Goal: Communication & Community: Answer question/provide support

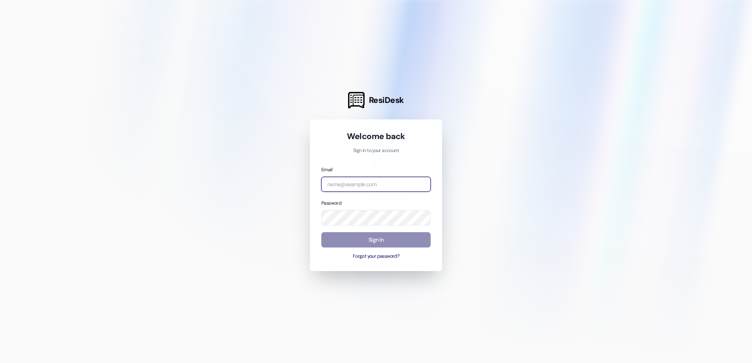
type input "[DOMAIN_NAME][EMAIL_ADDRESS][DOMAIN_NAME]"
click at [362, 241] on button "Sign In" at bounding box center [375, 239] width 109 height 15
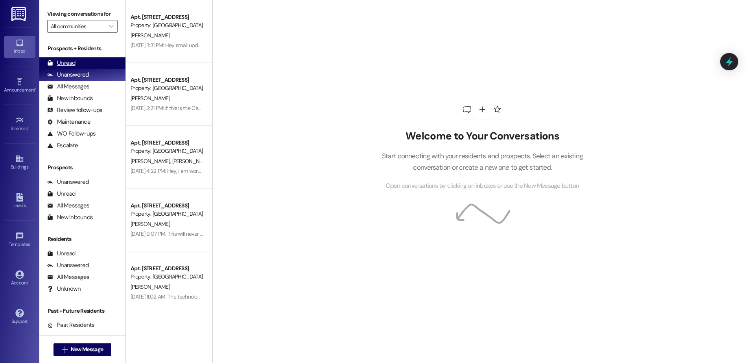
click at [58, 59] on div "Unread (0)" at bounding box center [82, 63] width 86 height 12
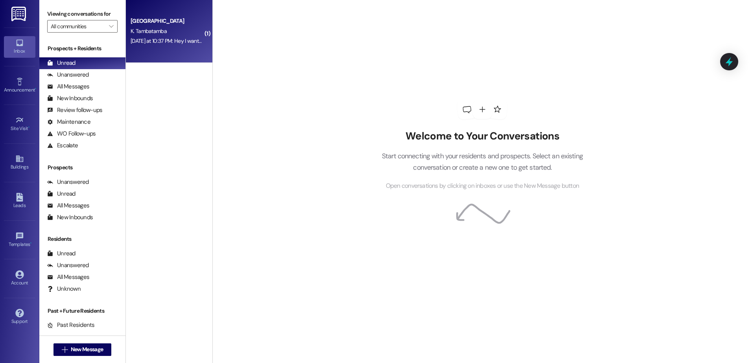
click at [182, 45] on div "[DATE] at 10:37 PM: Hey I wanted to share the apartment with someone but the pe…" at bounding box center [167, 41] width 74 height 10
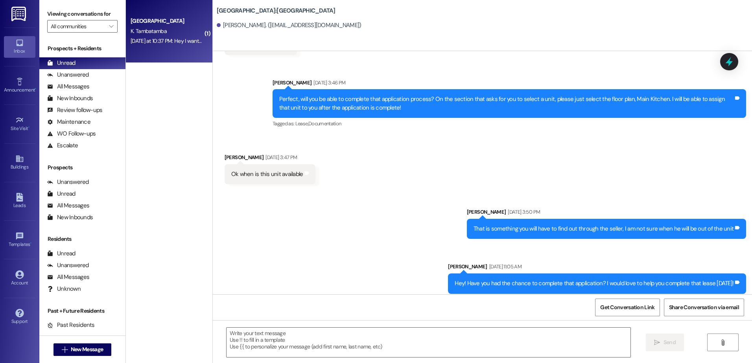
scroll to position [547, 0]
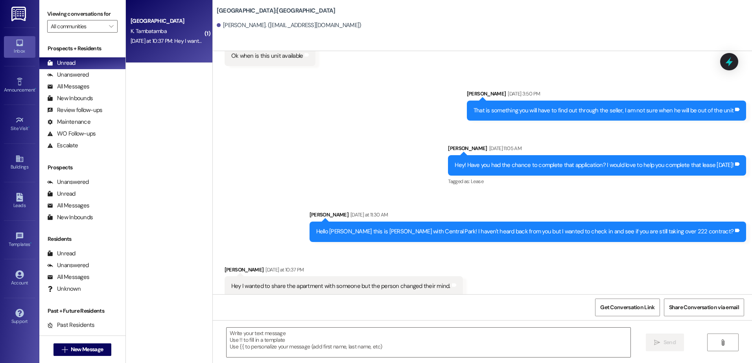
click at [288, 362] on div " Send " at bounding box center [482, 349] width 539 height 59
click at [289, 346] on textarea at bounding box center [427, 342] width 403 height 29
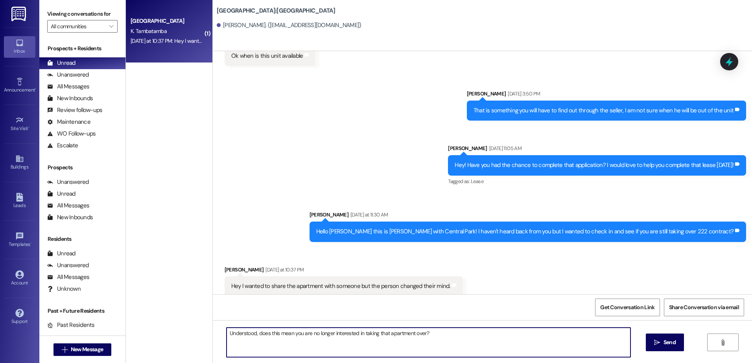
type textarea "Understood, does this mean you are no longer interested in taking that apartmen…"
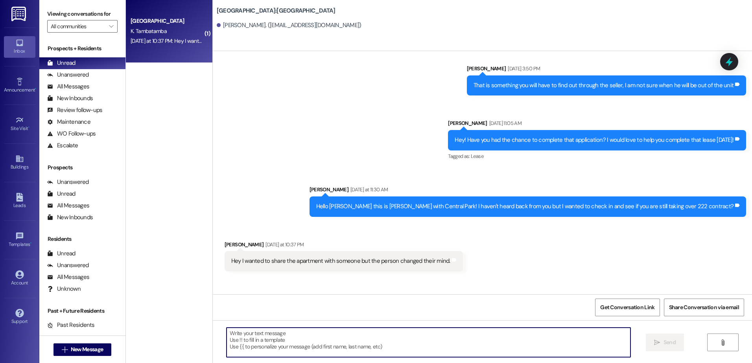
scroll to position [602, 0]
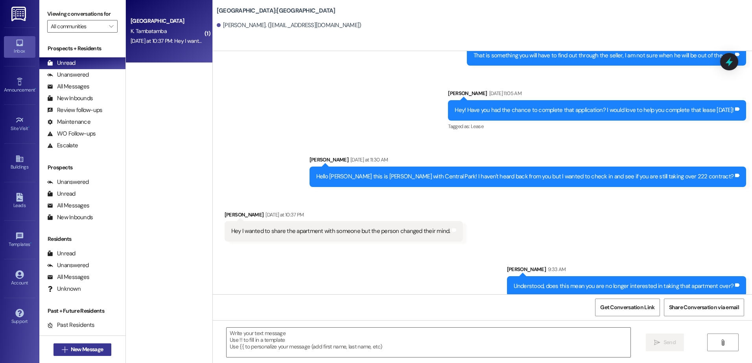
click at [75, 349] on span "New Message" at bounding box center [87, 350] width 32 height 8
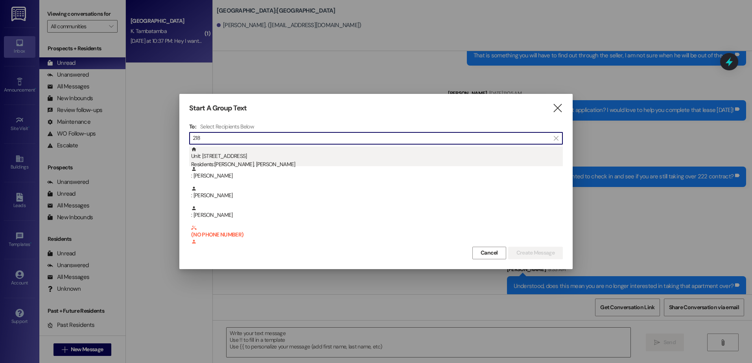
type input "218"
click at [267, 164] on div "Residents: [PERSON_NAME], [PERSON_NAME]" at bounding box center [376, 164] width 371 height 8
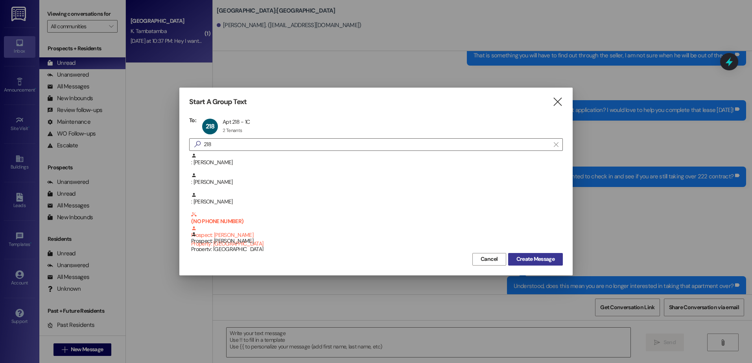
click at [530, 261] on span "Create Message" at bounding box center [535, 259] width 38 height 8
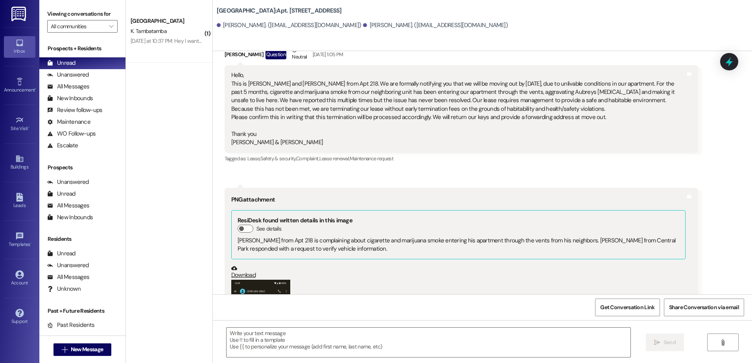
scroll to position [1632, 0]
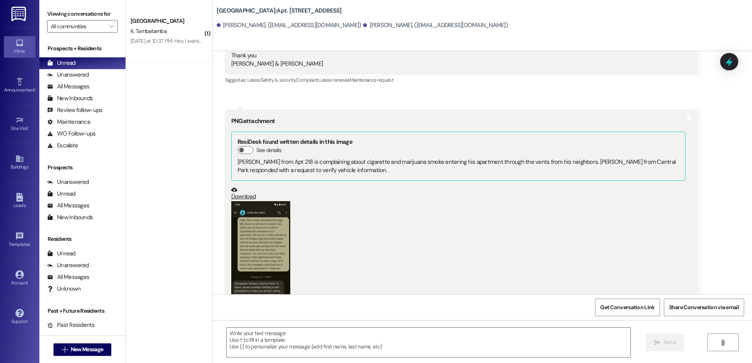
click at [267, 229] on button "Zoom image" at bounding box center [260, 266] width 59 height 131
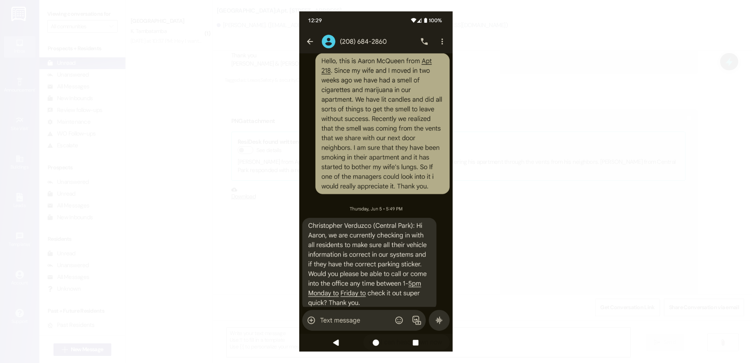
click at [502, 246] on button "Unzoom image" at bounding box center [376, 181] width 752 height 363
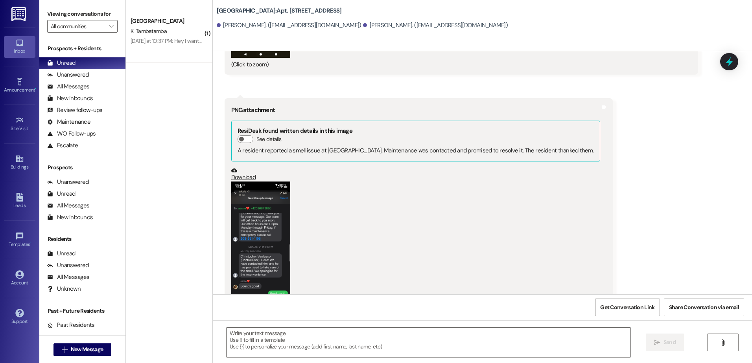
scroll to position [1907, 0]
click at [268, 229] on button "Zoom image" at bounding box center [260, 246] width 59 height 131
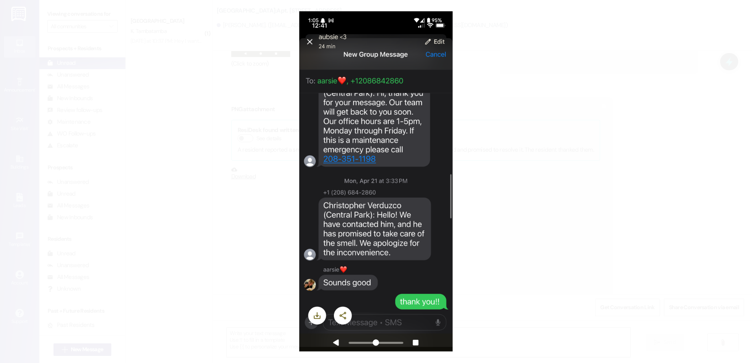
click at [531, 276] on button "Unzoom image" at bounding box center [376, 181] width 752 height 363
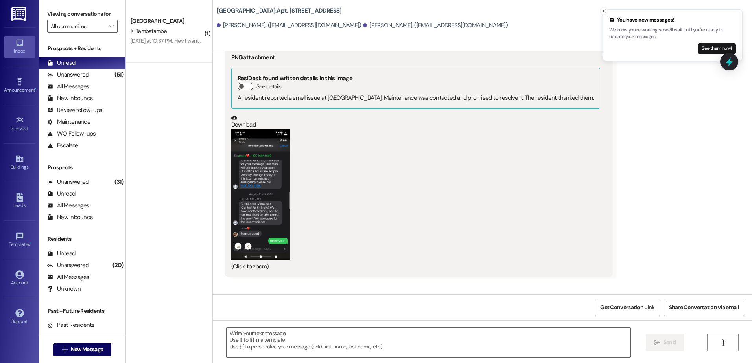
scroll to position [1946, 0]
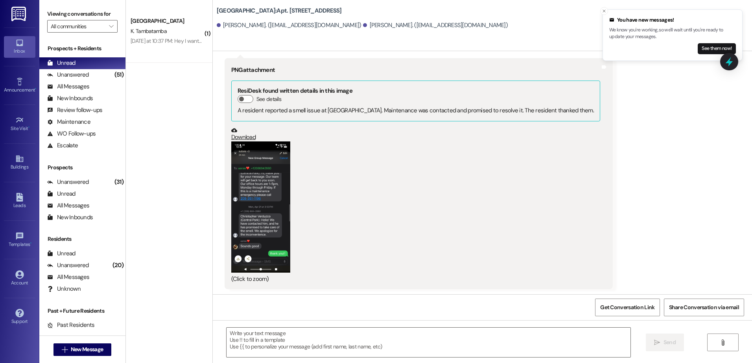
click at [275, 174] on button "Zoom image" at bounding box center [260, 207] width 59 height 131
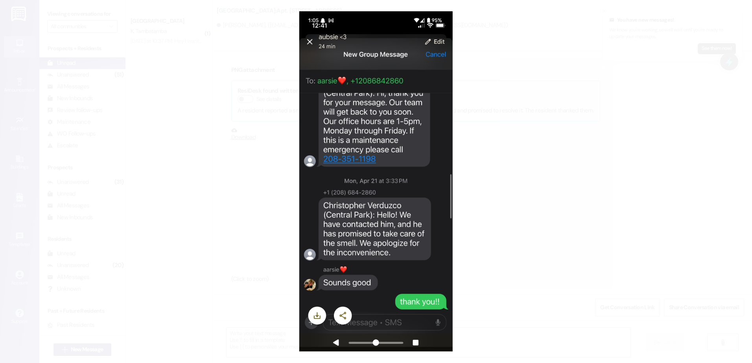
click at [531, 157] on button "Unzoom image" at bounding box center [376, 181] width 752 height 363
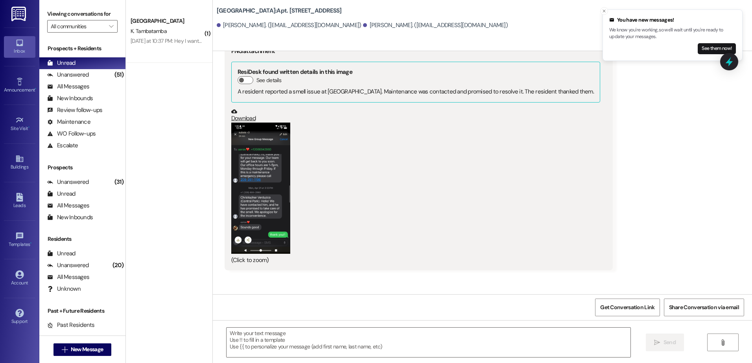
scroll to position [1966, 0]
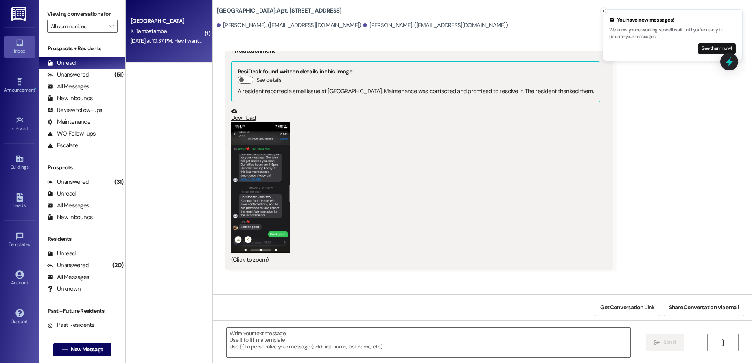
click at [167, 22] on div "[GEOGRAPHIC_DATA]" at bounding box center [167, 21] width 73 height 8
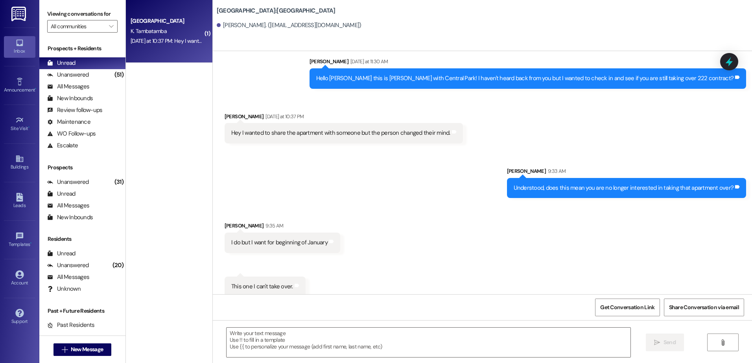
scroll to position [701, 0]
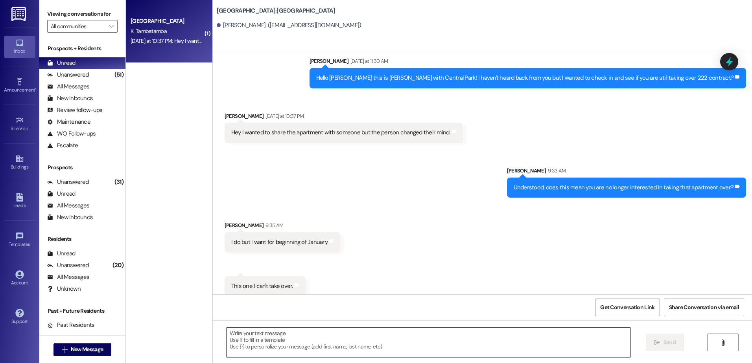
click at [261, 341] on textarea at bounding box center [427, 342] width 403 height 29
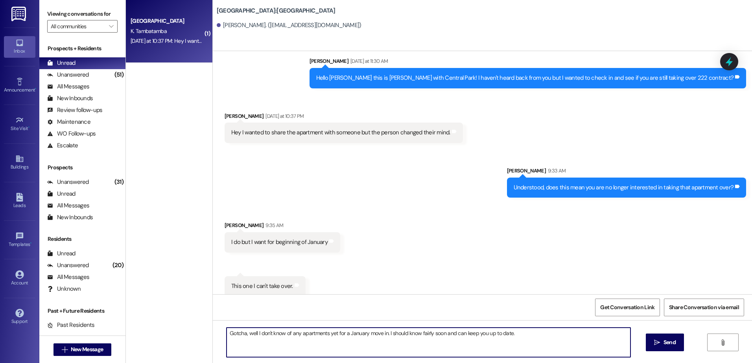
type textarea "Gotcha, well I don't know of any apartments yet for a January move in. I should…"
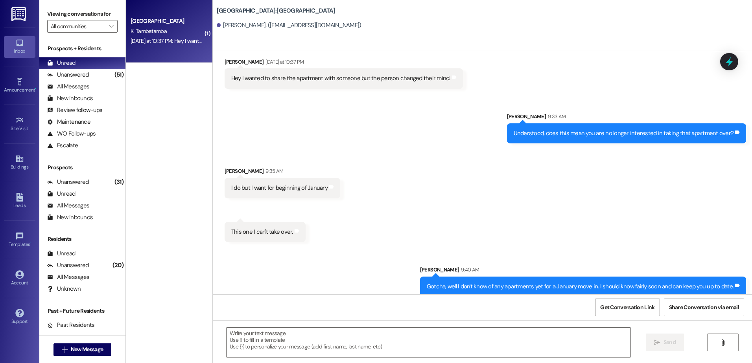
scroll to position [755, 0]
click at [83, 72] on div "Unanswered" at bounding box center [68, 75] width 42 height 8
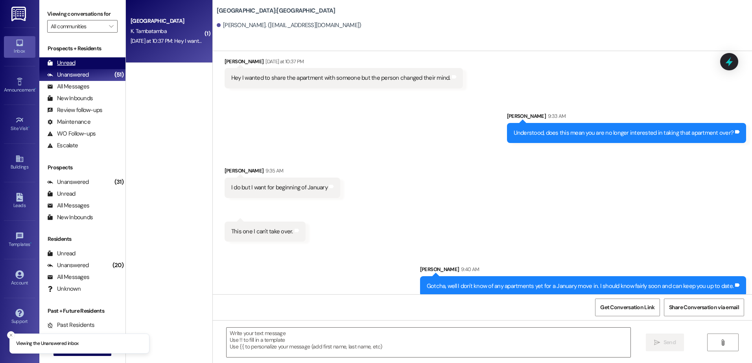
click at [82, 63] on div "Unread (0)" at bounding box center [82, 63] width 86 height 12
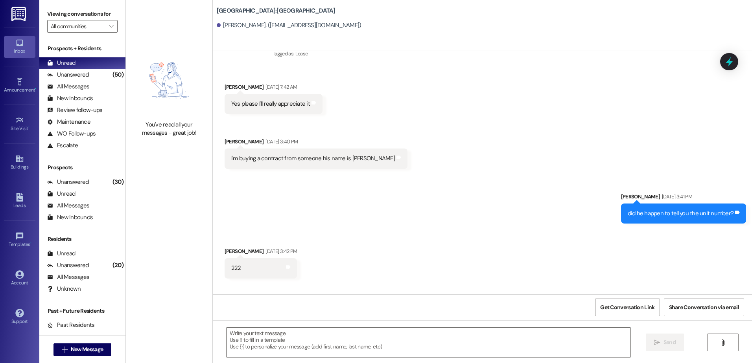
scroll to position [126, 0]
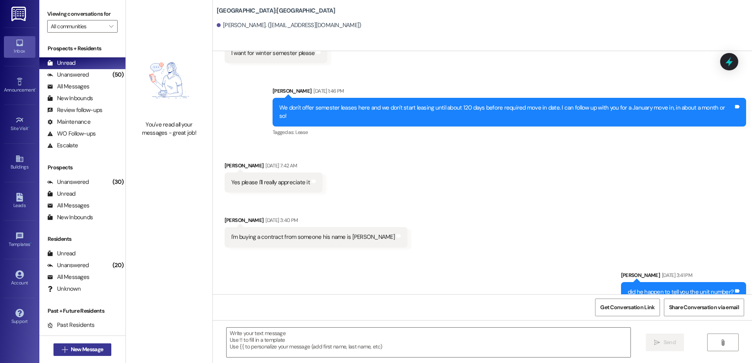
click at [92, 349] on span "New Message" at bounding box center [87, 350] width 32 height 8
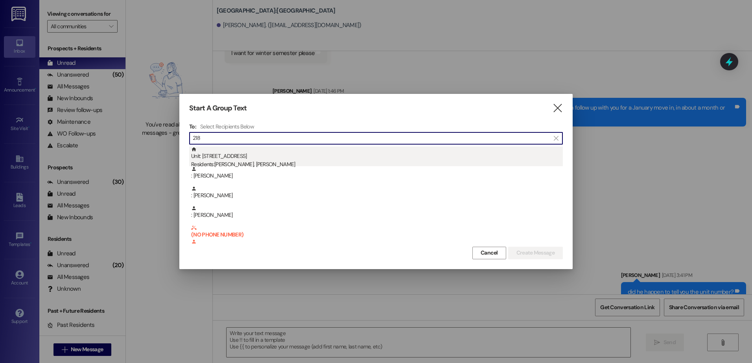
type input "218"
click at [303, 160] on div "Unit: 218 - 1 Central Park Residents: [PERSON_NAME], [PERSON_NAME]" at bounding box center [376, 158] width 371 height 22
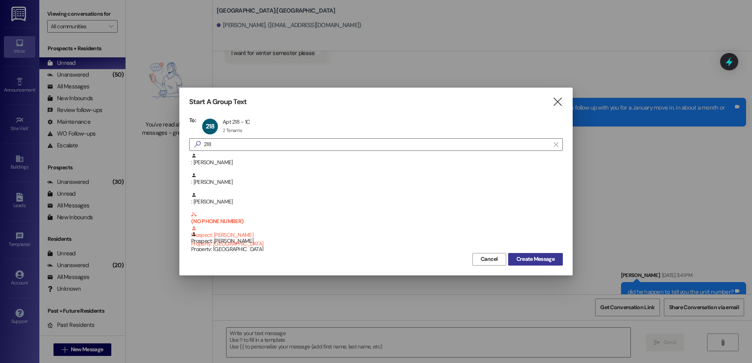
click at [539, 263] on span "Create Message" at bounding box center [535, 259] width 38 height 8
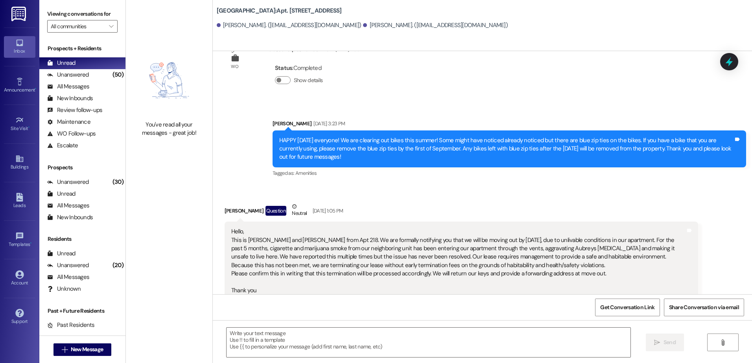
scroll to position [1396, 0]
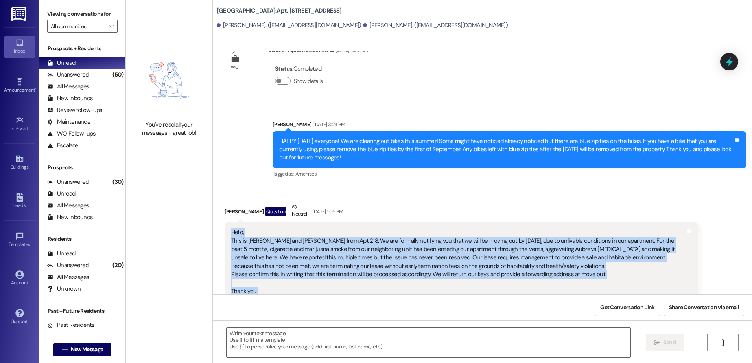
drag, startPoint x: 287, startPoint y: 277, endPoint x: 226, endPoint y: 208, distance: 92.2
click at [231, 228] on div "Hello, This is [PERSON_NAME] and [PERSON_NAME] from Apt 218. We are formally no…" at bounding box center [458, 266] width 454 height 76
copy div "Hello, This is [PERSON_NAME] and [PERSON_NAME] from Apt 218. We are formally no…"
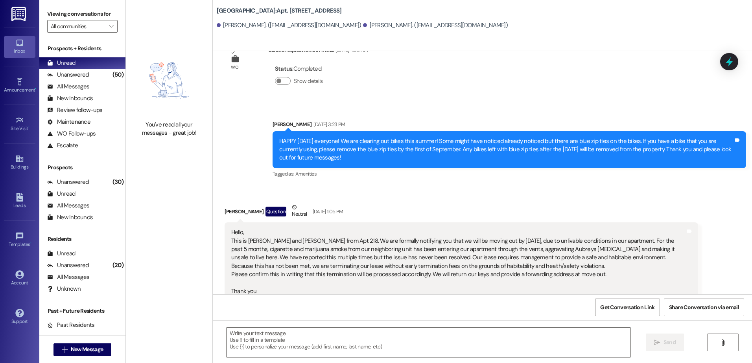
click at [296, 203] on div "Neutral" at bounding box center [299, 211] width 18 height 17
click at [71, 352] on span "New Message" at bounding box center [87, 350] width 32 height 8
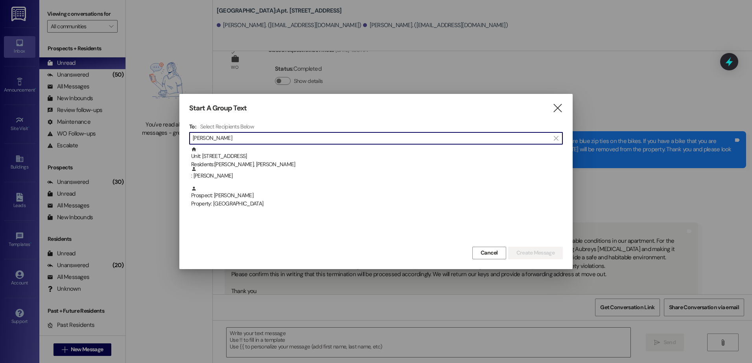
type input "[PERSON_NAME]"
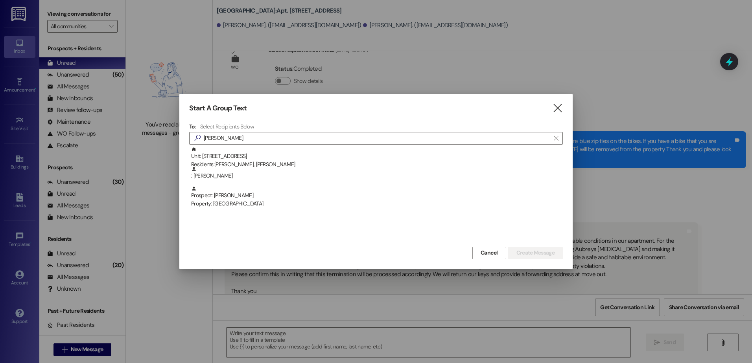
click at [291, 209] on div "Unit: 218 - 1 Central Park Residents: [PERSON_NAME], [PERSON_NAME] : [PERSON_NA…" at bounding box center [375, 196] width 373 height 98
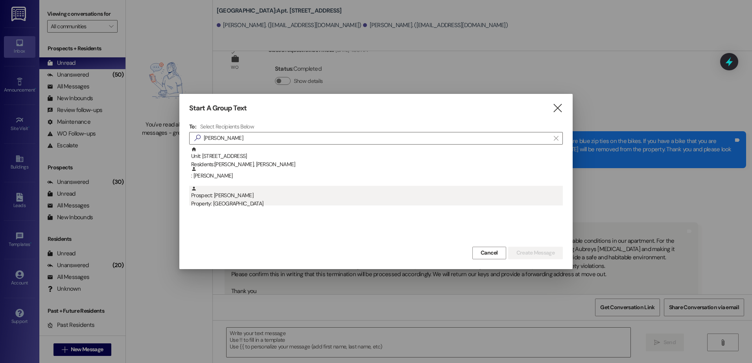
click at [290, 206] on div "Property: [GEOGRAPHIC_DATA]" at bounding box center [376, 204] width 371 height 8
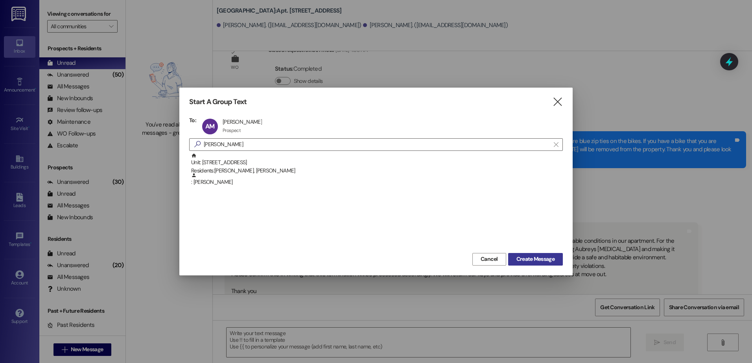
click at [539, 261] on span "Create Message" at bounding box center [535, 259] width 38 height 8
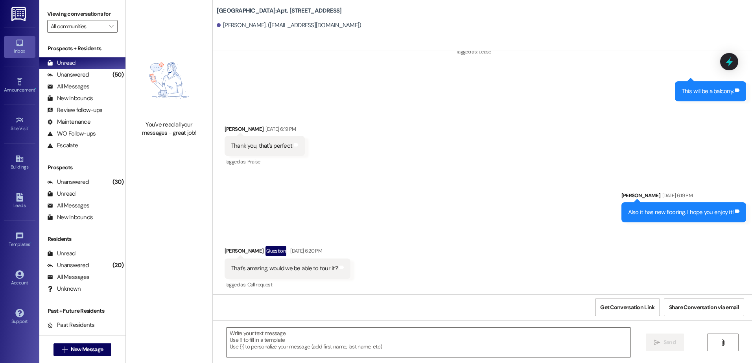
scroll to position [1366, 0]
click at [92, 350] on span "New Message" at bounding box center [87, 350] width 32 height 8
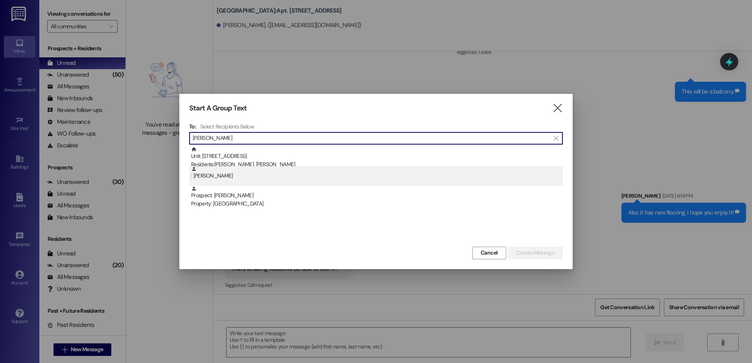
type input "[PERSON_NAME]"
click at [241, 178] on div ": [PERSON_NAME]" at bounding box center [376, 173] width 371 height 14
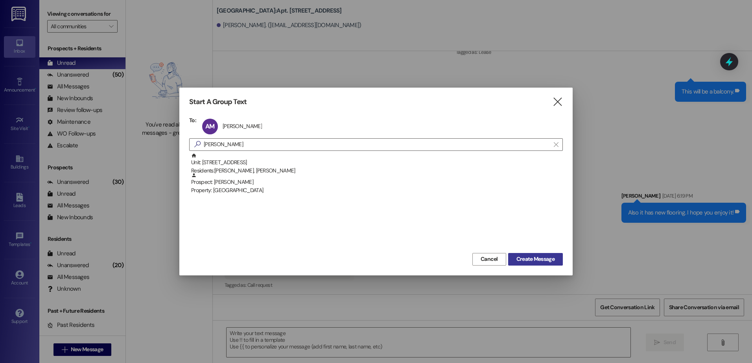
click at [558, 264] on button "Create Message" at bounding box center [535, 259] width 55 height 13
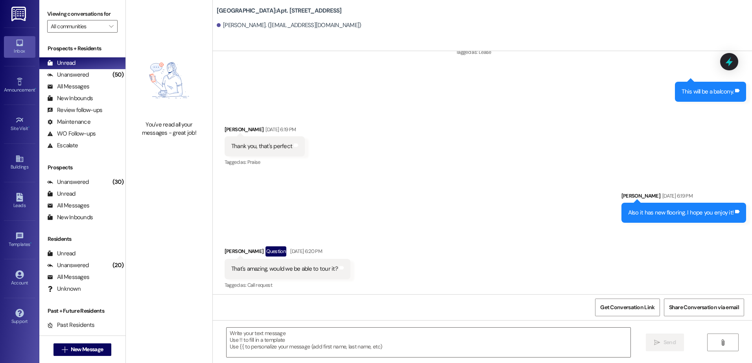
scroll to position [1524, 0]
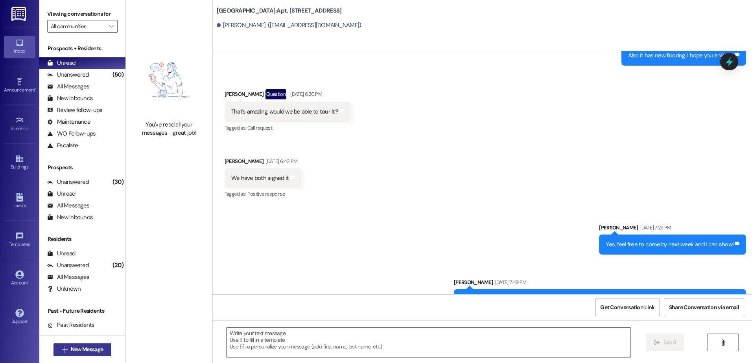
click at [71, 351] on span "New Message" at bounding box center [87, 350] width 32 height 8
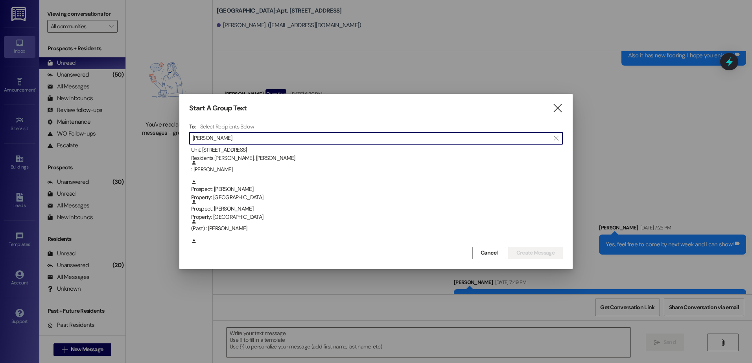
scroll to position [0, 0]
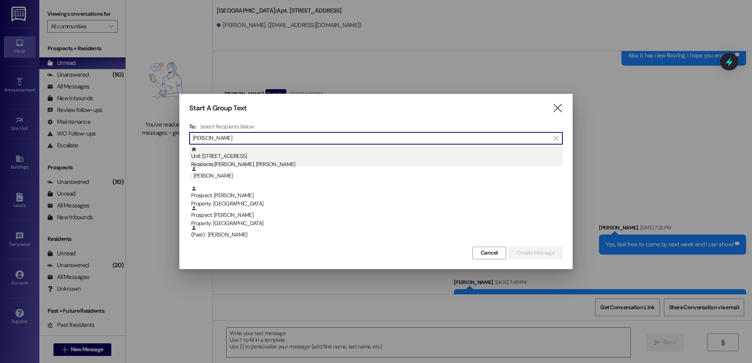
type input "[PERSON_NAME]"
click at [296, 162] on div "Residents: [PERSON_NAME], [PERSON_NAME]" at bounding box center [376, 164] width 371 height 8
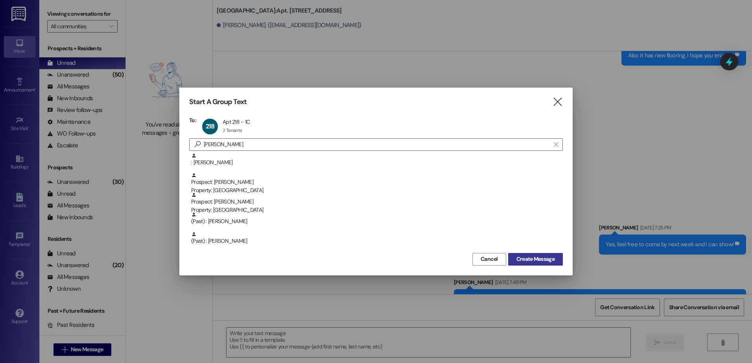
click at [548, 263] on span "Create Message" at bounding box center [535, 259] width 38 height 8
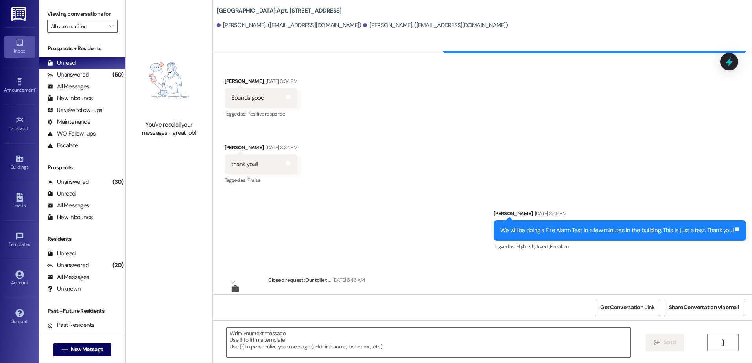
scroll to position [668, 0]
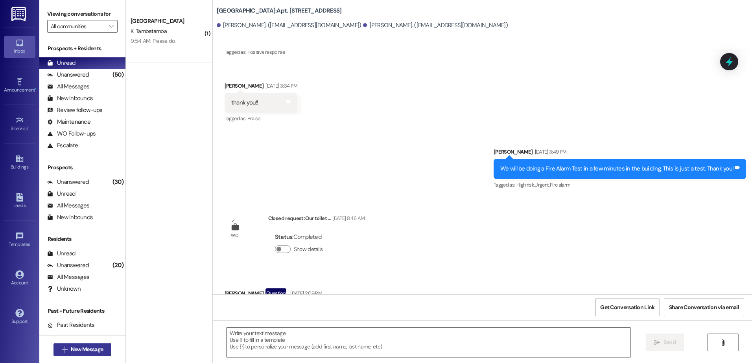
click at [84, 348] on span "New Message" at bounding box center [87, 350] width 32 height 8
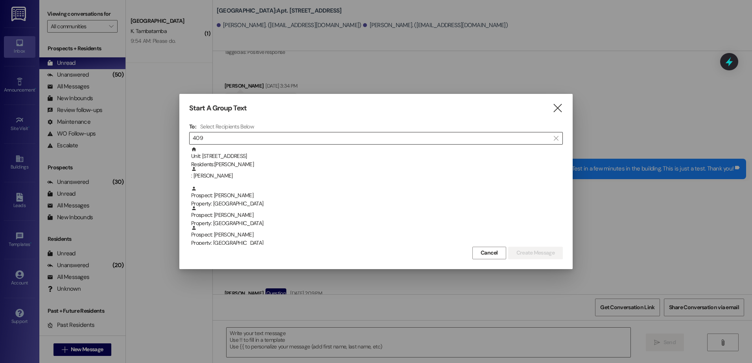
click at [236, 140] on input "409" at bounding box center [371, 138] width 357 height 11
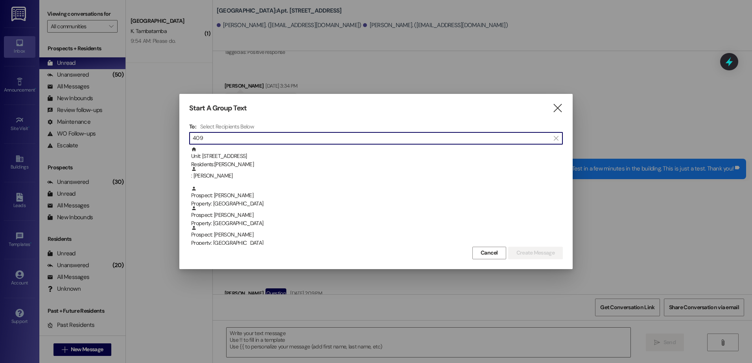
click at [236, 140] on input "409" at bounding box center [371, 138] width 357 height 11
type input "a"
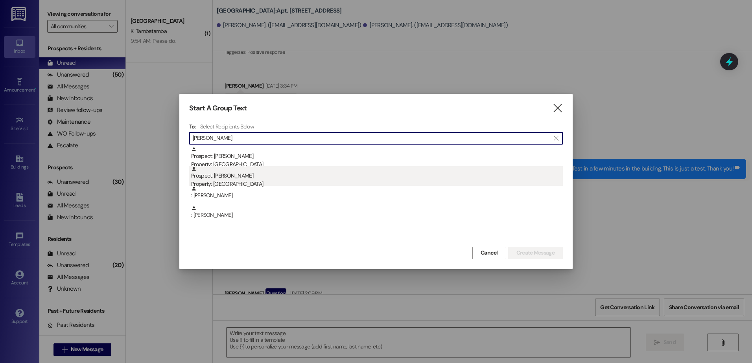
type input "[PERSON_NAME]"
click at [241, 178] on div "Prospect: [PERSON_NAME] Property: [GEOGRAPHIC_DATA]" at bounding box center [376, 177] width 371 height 22
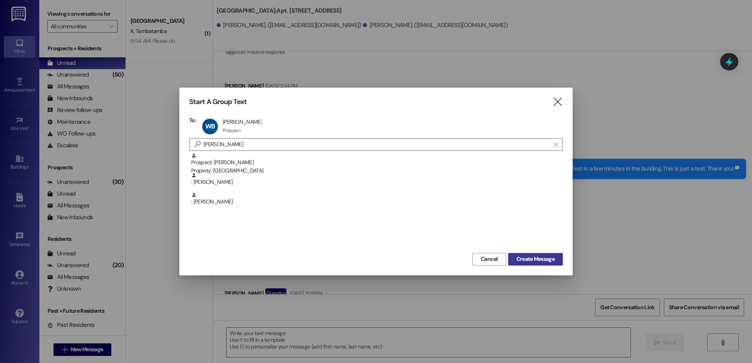
click at [540, 260] on span "Create Message" at bounding box center [535, 259] width 38 height 8
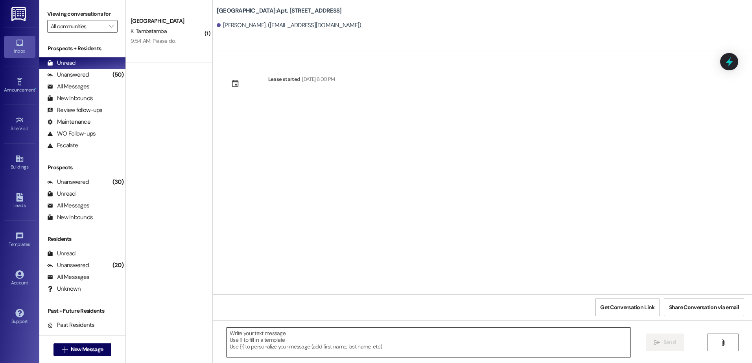
scroll to position [0, 0]
click at [271, 336] on textarea at bounding box center [427, 342] width 403 height 29
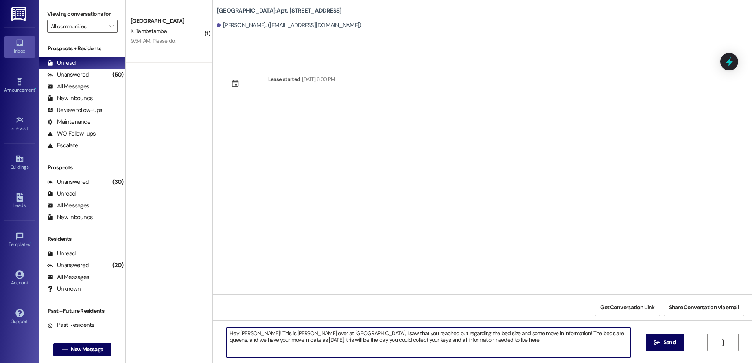
type textarea "Hey [PERSON_NAME]! This is [PERSON_NAME] over at [GEOGRAPHIC_DATA], I saw that …"
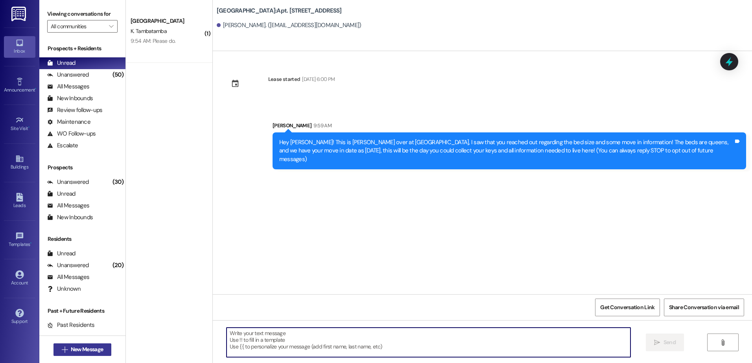
click at [80, 351] on span "New Message" at bounding box center [87, 350] width 32 height 8
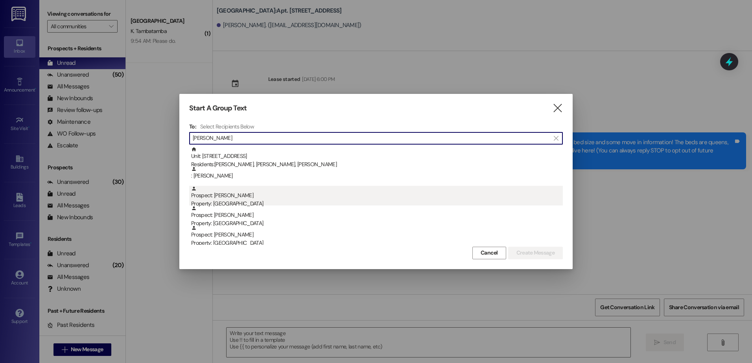
type input "[PERSON_NAME]"
click at [258, 193] on div "Prospect: [PERSON_NAME] Property: [GEOGRAPHIC_DATA]" at bounding box center [376, 197] width 371 height 22
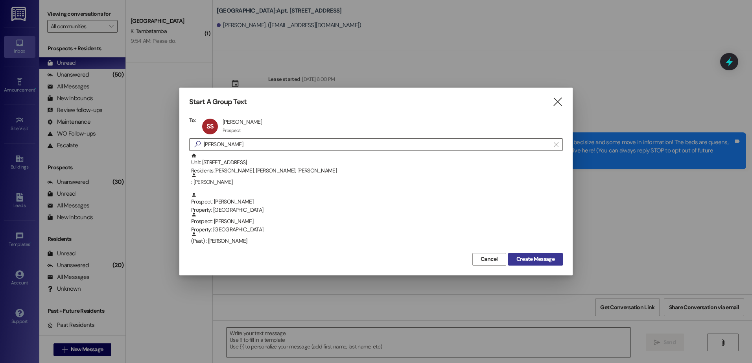
click at [548, 259] on span "Create Message" at bounding box center [535, 259] width 38 height 8
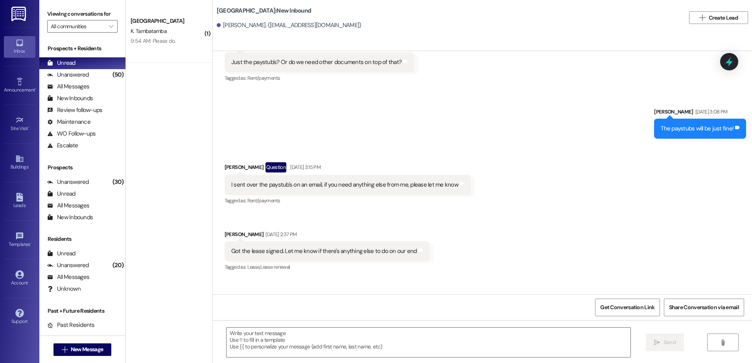
scroll to position [150, 0]
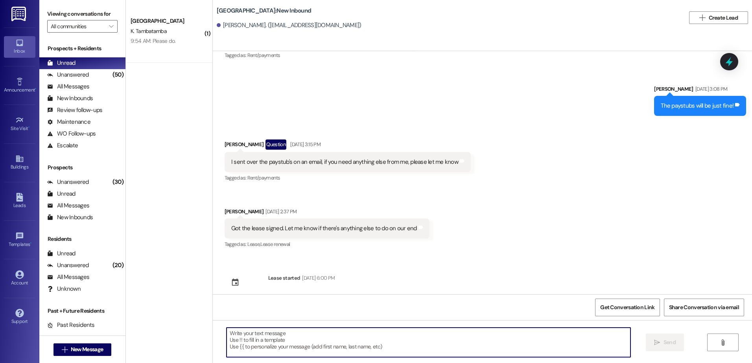
click at [272, 344] on textarea at bounding box center [427, 342] width 403 height 29
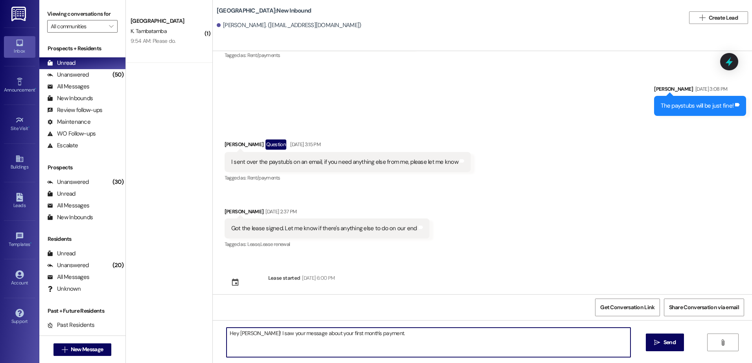
click at [400, 330] on textarea "Hey [PERSON_NAME]! I saw your message about your first month's payment." at bounding box center [427, 342] width 403 height 29
click at [468, 337] on textarea "Hey [PERSON_NAME]! I saw your message about your first month's payment. We have…" at bounding box center [427, 342] width 403 height 29
type textarea "Hey [PERSON_NAME]! I saw your message about your first month's payment. We have…"
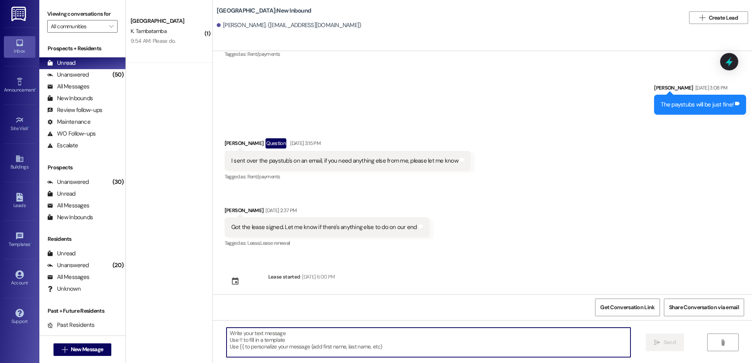
scroll to position [205, 0]
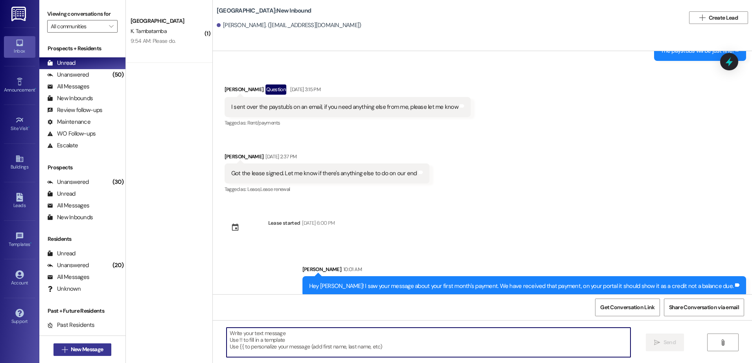
click at [97, 346] on span "New Message" at bounding box center [87, 350] width 32 height 8
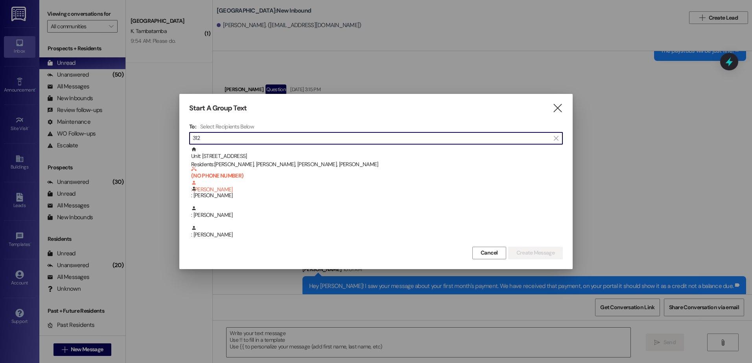
type input "312"
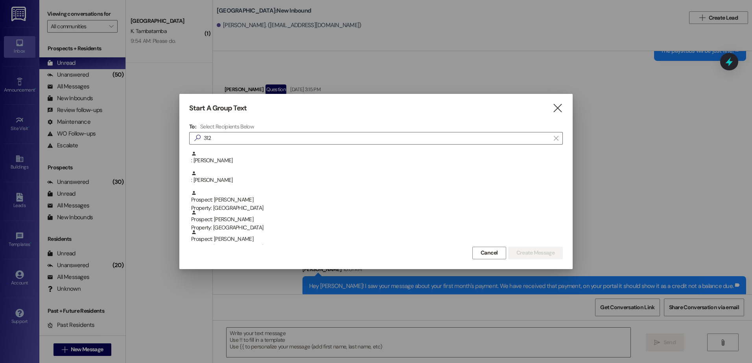
scroll to position [118, 0]
click at [557, 110] on icon "" at bounding box center [557, 108] width 11 height 8
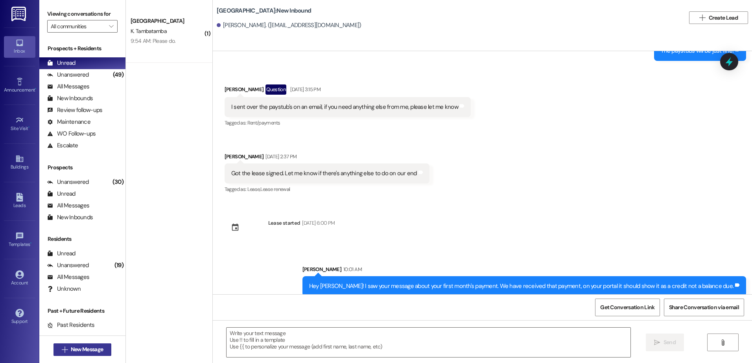
click at [96, 349] on span "New Message" at bounding box center [87, 350] width 32 height 8
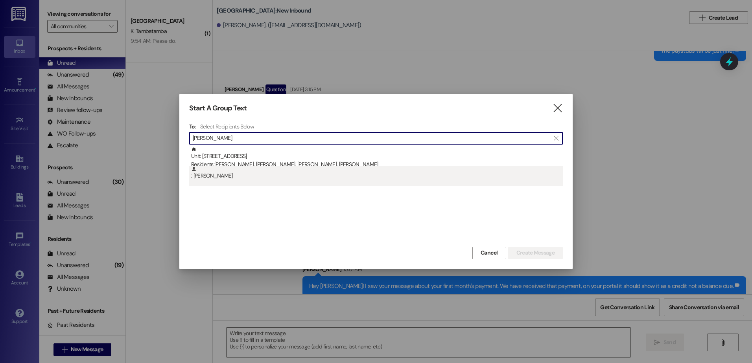
type input "[PERSON_NAME]"
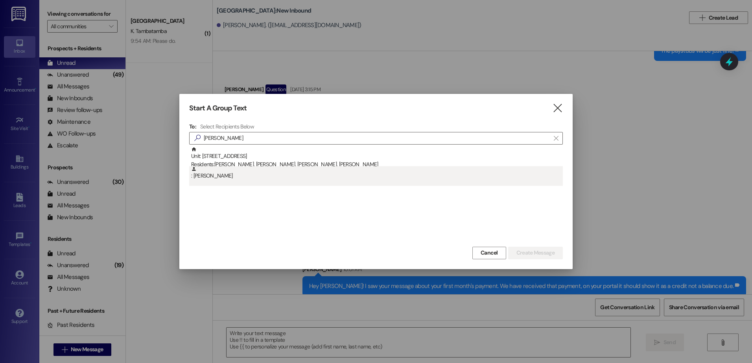
click at [200, 175] on div ": [PERSON_NAME]" at bounding box center [376, 173] width 371 height 14
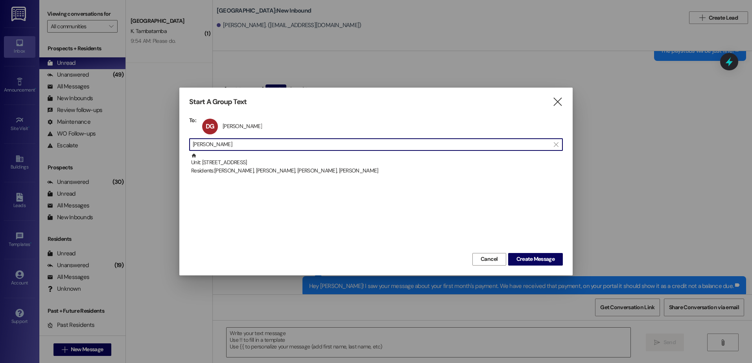
click at [224, 143] on input "[PERSON_NAME]" at bounding box center [371, 144] width 357 height 11
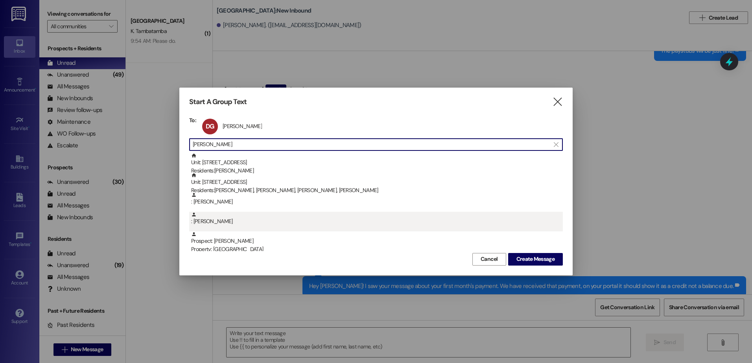
type input "[PERSON_NAME]"
click at [228, 222] on div ": [PERSON_NAME]" at bounding box center [376, 219] width 371 height 14
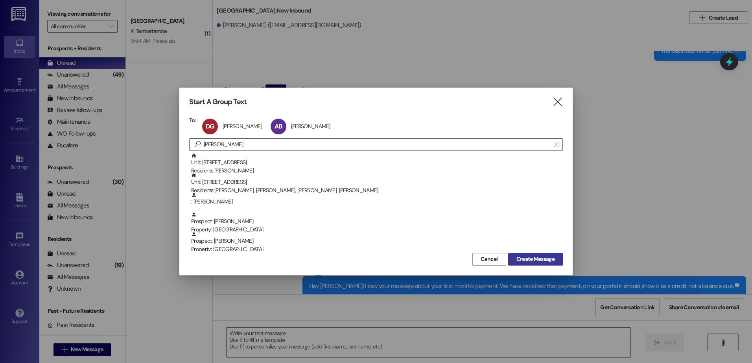
click at [522, 259] on span "Create Message" at bounding box center [535, 259] width 38 height 8
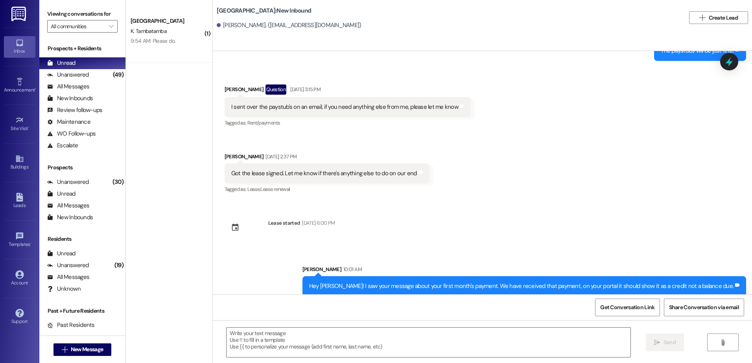
scroll to position [30, 0]
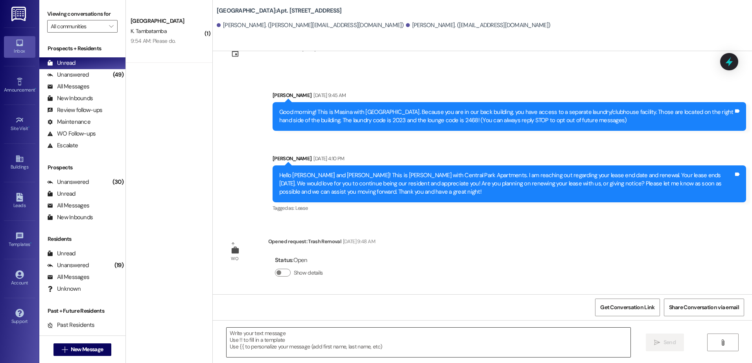
click at [345, 346] on textarea at bounding box center [427, 342] width 403 height 29
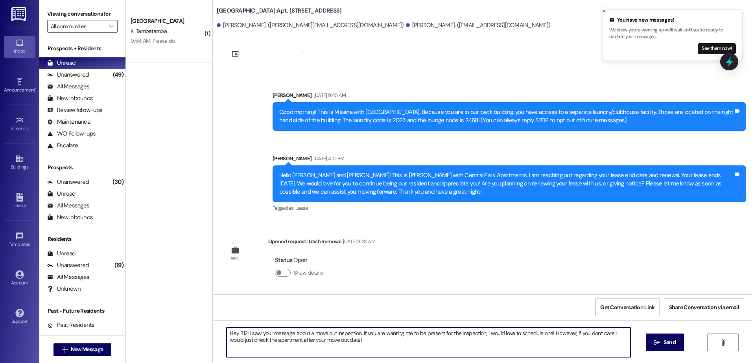
click at [370, 341] on textarea "Hey 312! I saw your message about a move out inspection. If you are wanting me …" at bounding box center [427, 342] width 403 height 29
type textarea "Hey 312! I saw your message about a move out inspection. If you are wanting me …"
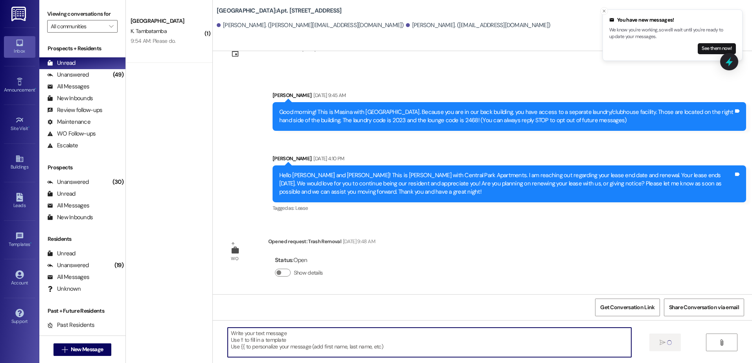
scroll to position [94, 0]
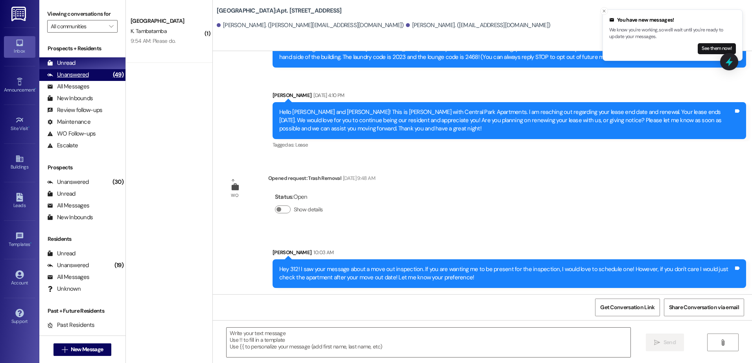
click at [100, 77] on div "Unanswered (49)" at bounding box center [82, 75] width 86 height 12
click at [90, 63] on div "Unread (0)" at bounding box center [82, 63] width 86 height 12
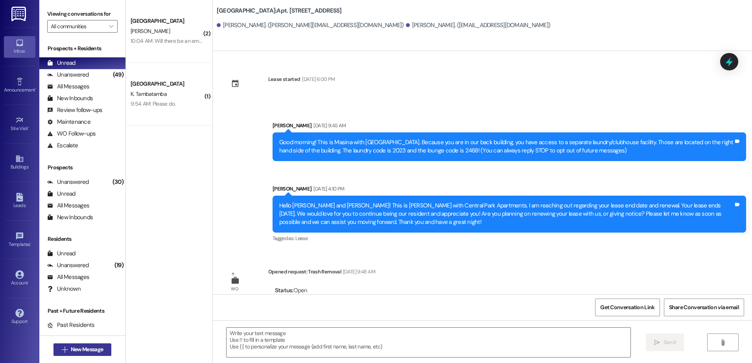
click at [73, 345] on button " New Message" at bounding box center [82, 350] width 58 height 13
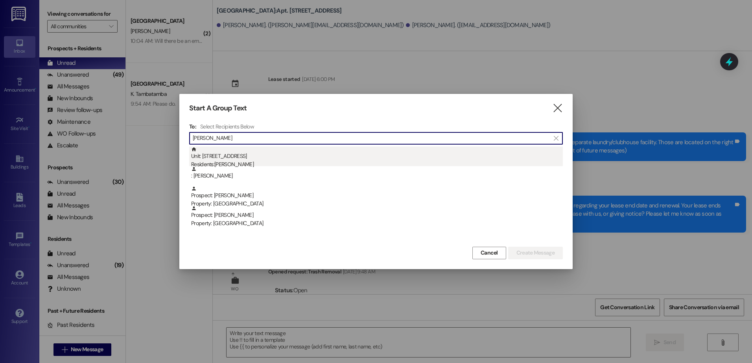
type input "[PERSON_NAME]"
click at [252, 155] on div "Unit: 209 - 1 Central Park Residents: [PERSON_NAME]" at bounding box center [376, 158] width 371 height 22
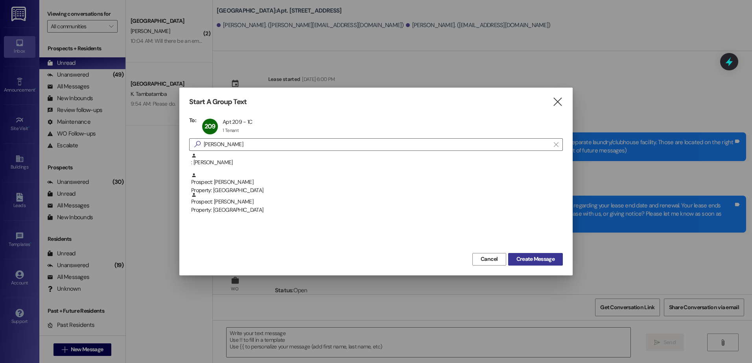
click at [559, 261] on button "Create Message" at bounding box center [535, 259] width 55 height 13
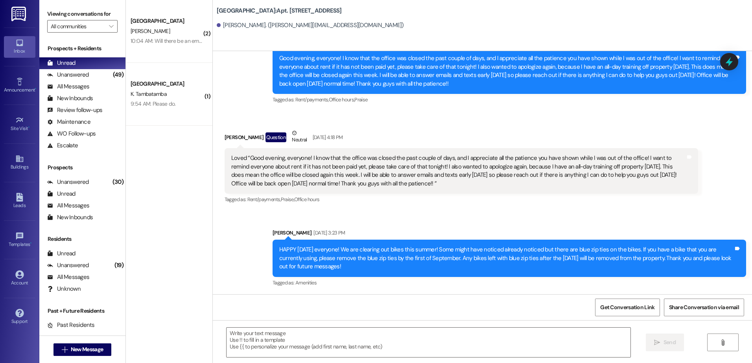
scroll to position [1242, 0]
click at [274, 342] on textarea at bounding box center [427, 342] width 403 height 29
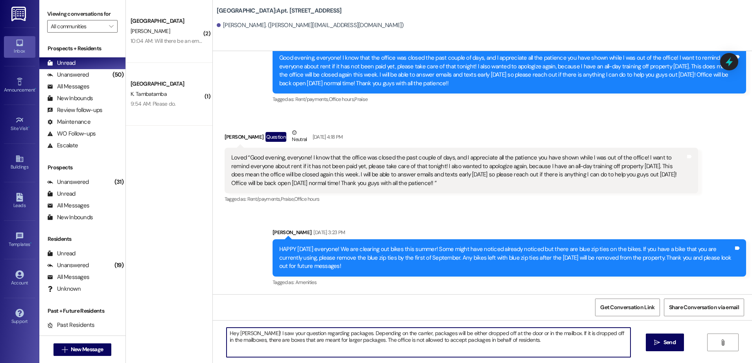
type textarea "Hey [PERSON_NAME]! I saw your question regarding packages. Depending on the car…"
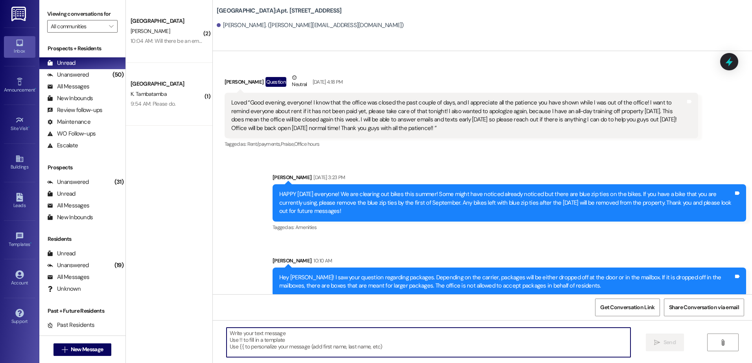
scroll to position [1305, 0]
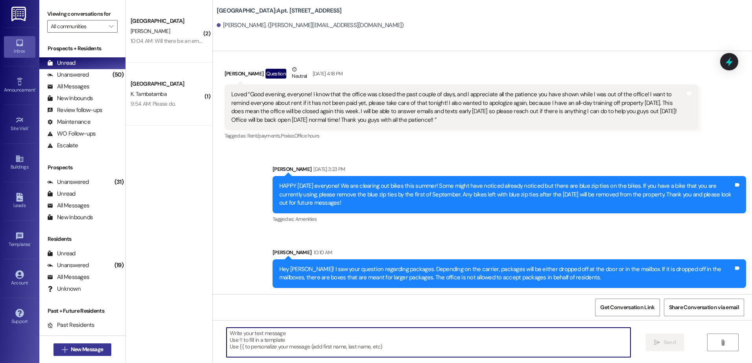
click at [71, 349] on span "New Message" at bounding box center [87, 350] width 32 height 8
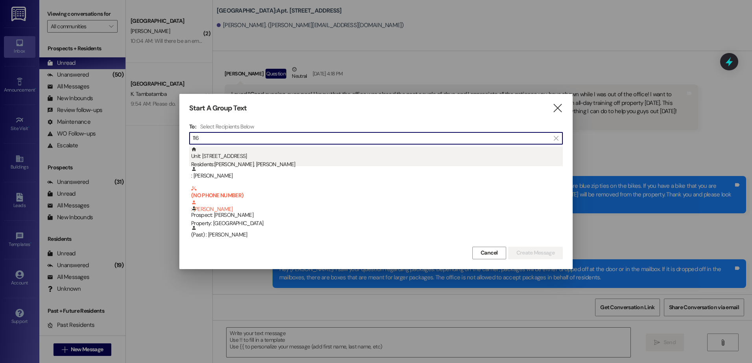
type input "116"
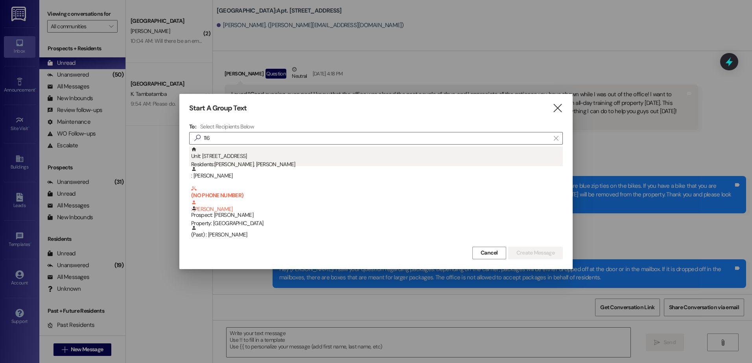
click at [306, 163] on div "Residents: [PERSON_NAME], [PERSON_NAME]" at bounding box center [376, 164] width 371 height 8
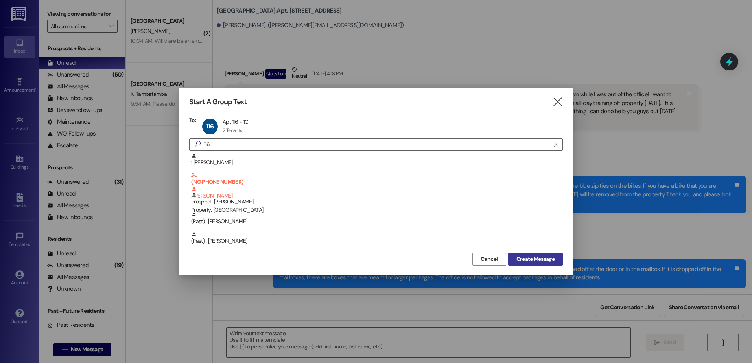
click at [531, 256] on span "Create Message" at bounding box center [535, 259] width 38 height 8
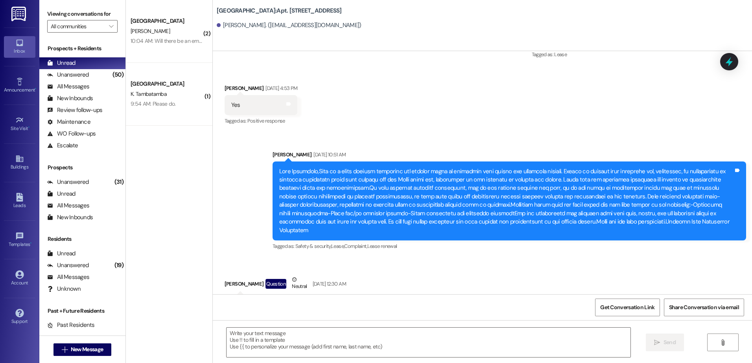
scroll to position [38635, 0]
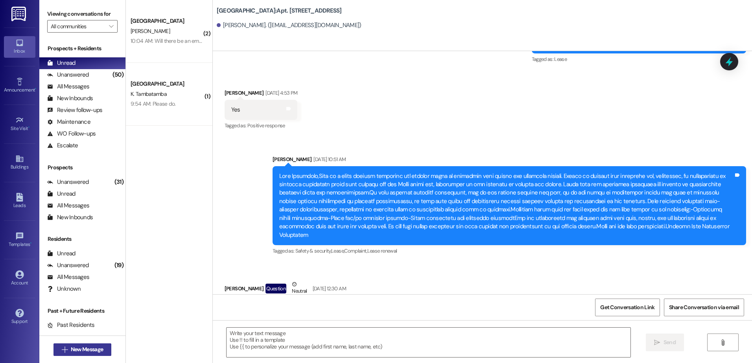
click at [78, 349] on span "New Message" at bounding box center [87, 350] width 32 height 8
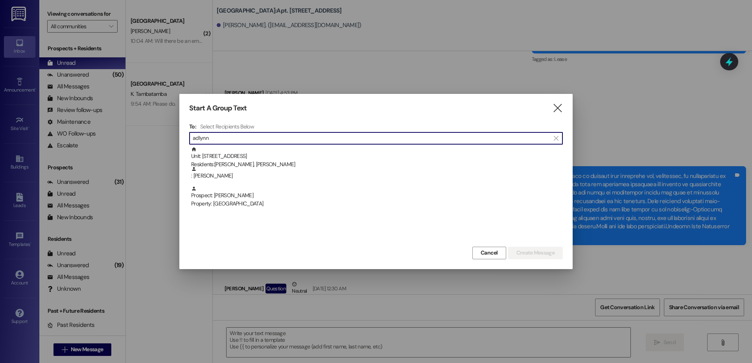
type input "adlynn"
click at [265, 200] on div "Property: [GEOGRAPHIC_DATA]" at bounding box center [376, 204] width 371 height 8
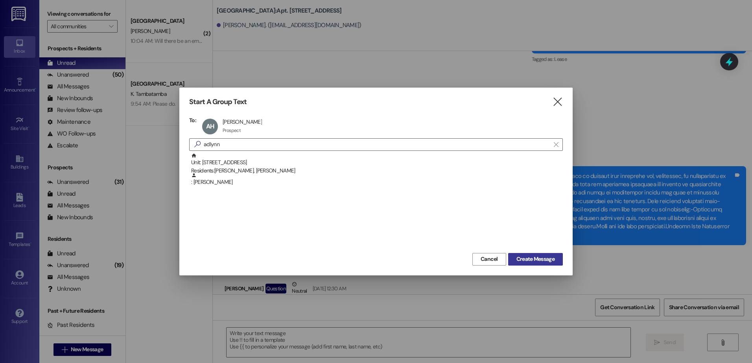
click at [544, 257] on span "Create Message" at bounding box center [535, 259] width 38 height 8
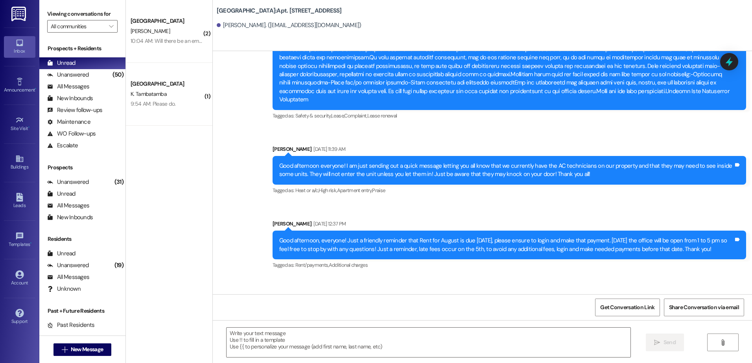
scroll to position [8363, 0]
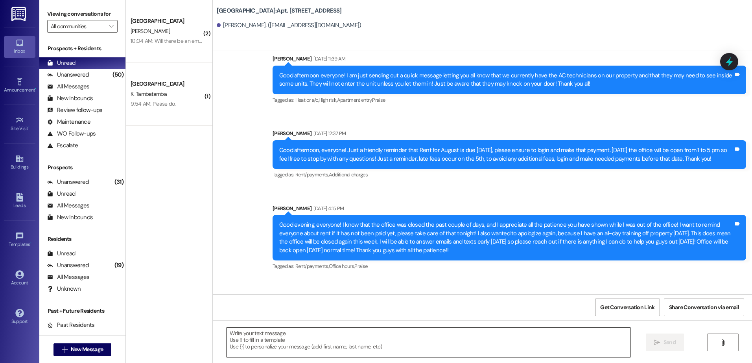
click at [268, 347] on textarea at bounding box center [427, 342] width 403 height 29
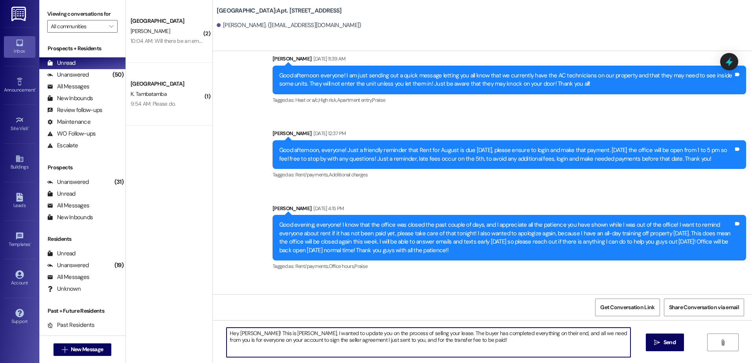
type textarea "Hey [PERSON_NAME]! This is [PERSON_NAME], I wanted to update you on the process…"
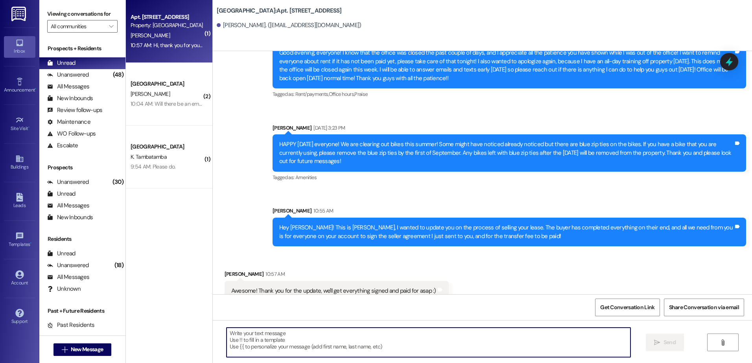
scroll to position [8536, 0]
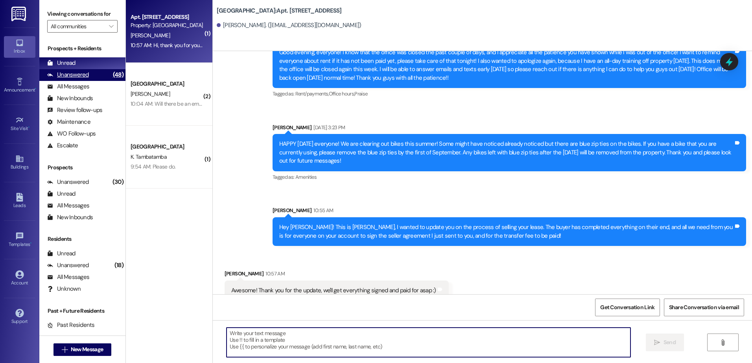
click at [90, 75] on div "Unanswered (48)" at bounding box center [82, 75] width 86 height 12
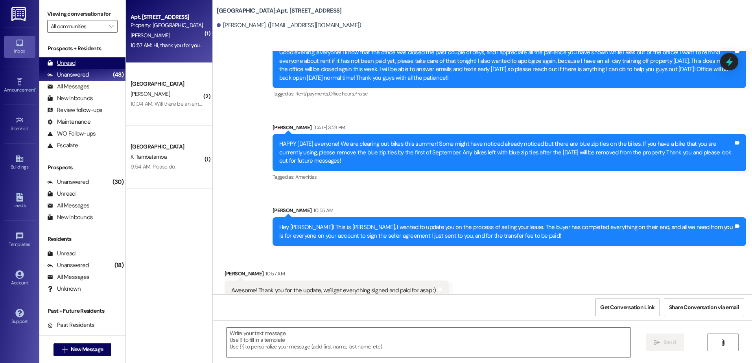
click at [85, 65] on div "Unread (0)" at bounding box center [82, 63] width 86 height 12
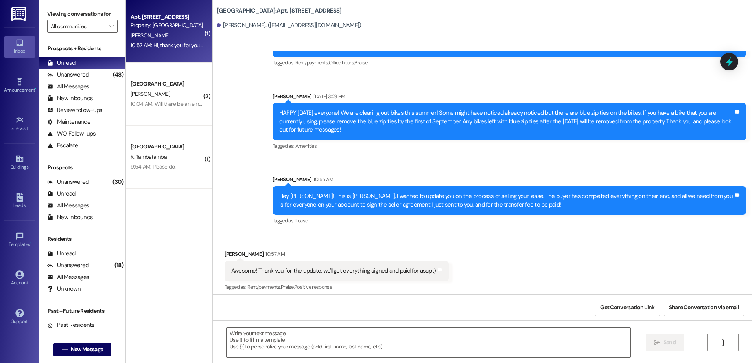
scroll to position [8571, 0]
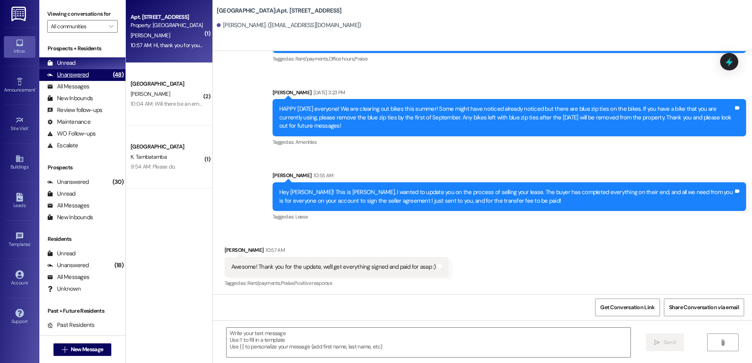
click at [80, 76] on div "Unanswered" at bounding box center [68, 75] width 42 height 8
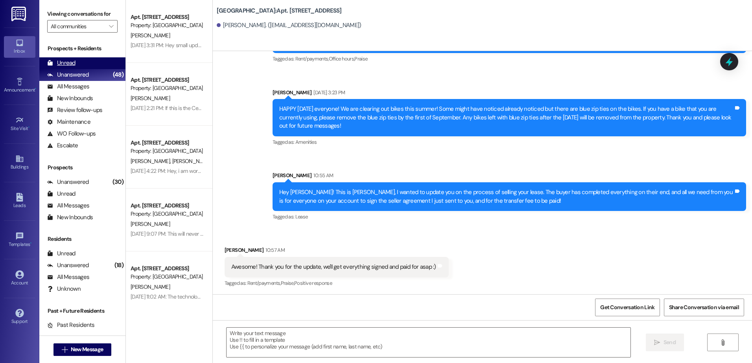
click at [80, 62] on div "Unread (0)" at bounding box center [82, 63] width 86 height 12
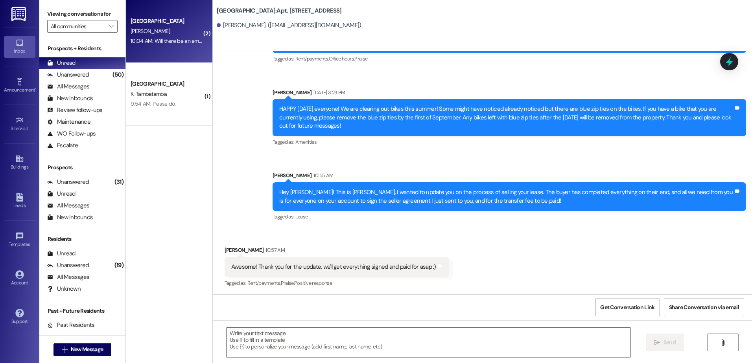
click at [177, 46] on div "[GEOGRAPHIC_DATA] [PERSON_NAME] 10:04 AM: Will there be an email or something a…" at bounding box center [169, 31] width 86 height 63
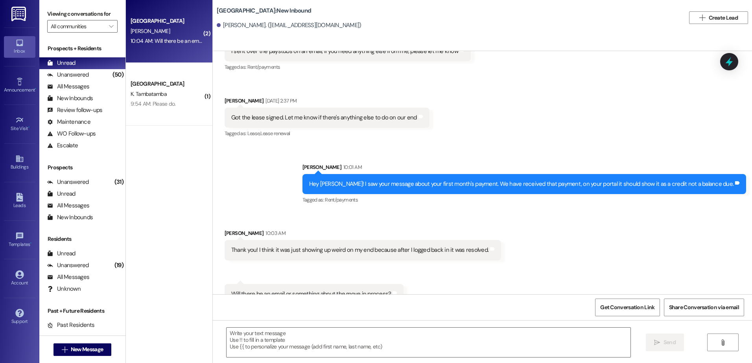
scroll to position [268, 0]
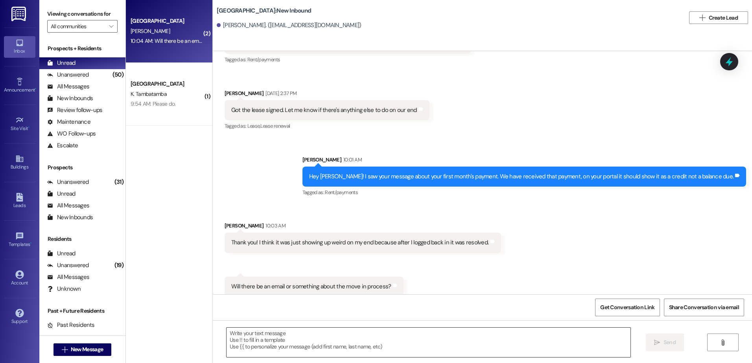
click at [348, 339] on textarea at bounding box center [427, 342] width 403 height 29
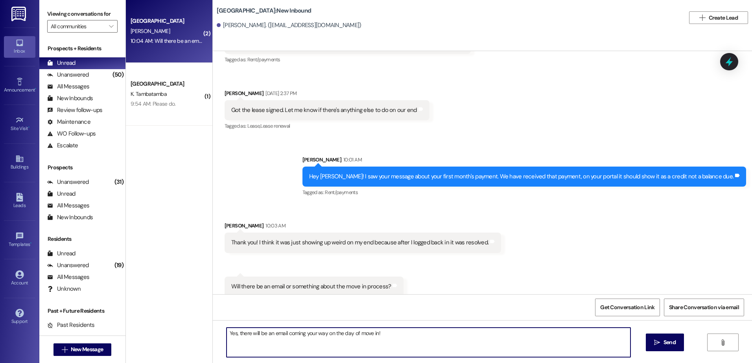
type textarea "Yes, there will be an email coming your way on the day of move in!"
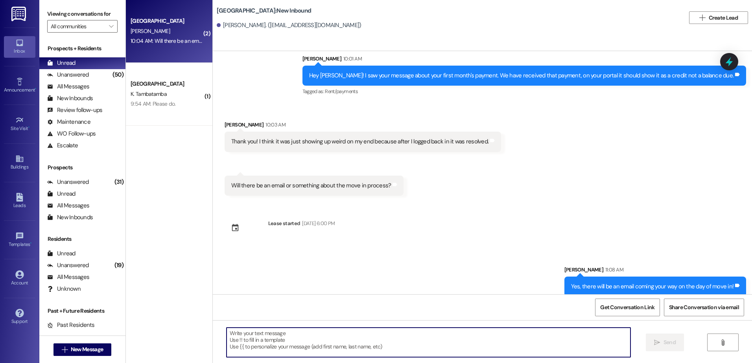
scroll to position [370, 0]
click at [93, 74] on div "Unanswered (50)" at bounding box center [82, 75] width 86 height 12
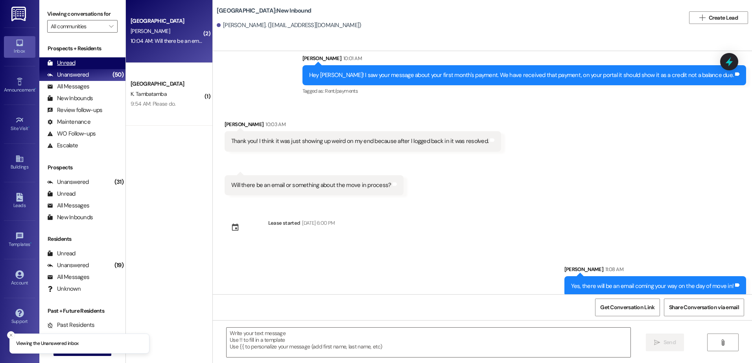
click at [93, 65] on div "Unread (0)" at bounding box center [82, 63] width 86 height 12
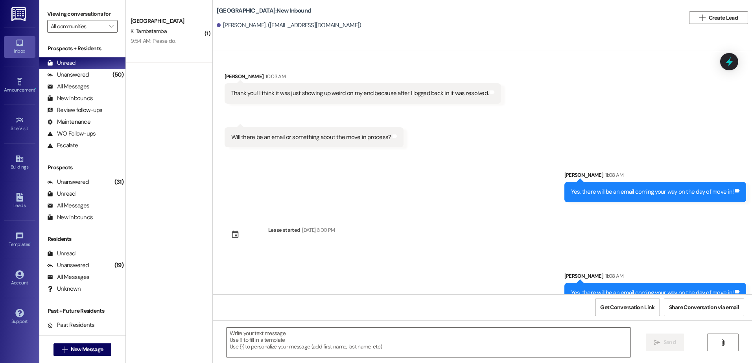
scroll to position [424, 0]
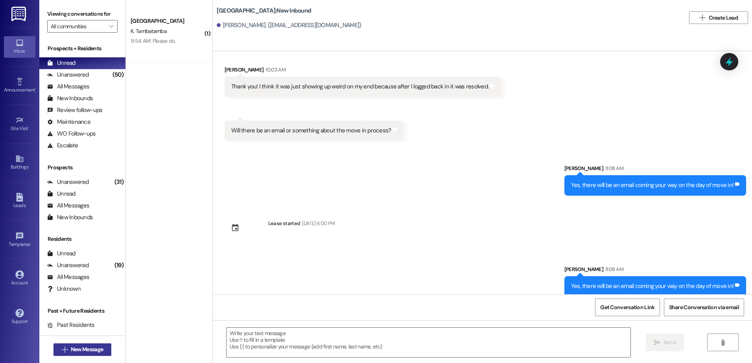
click at [79, 349] on span "New Message" at bounding box center [87, 350] width 32 height 8
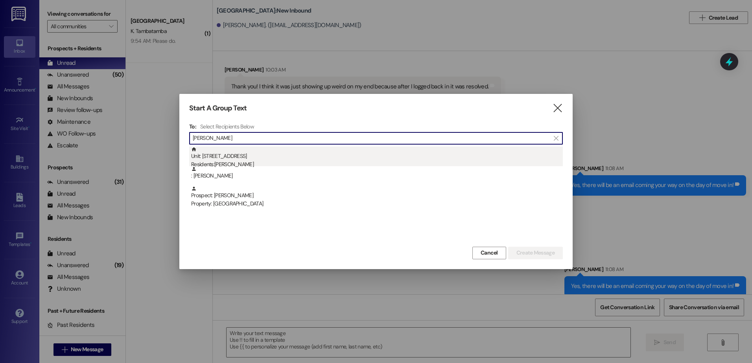
type input "[PERSON_NAME]"
click at [249, 163] on div "Residents: [PERSON_NAME]" at bounding box center [376, 164] width 371 height 8
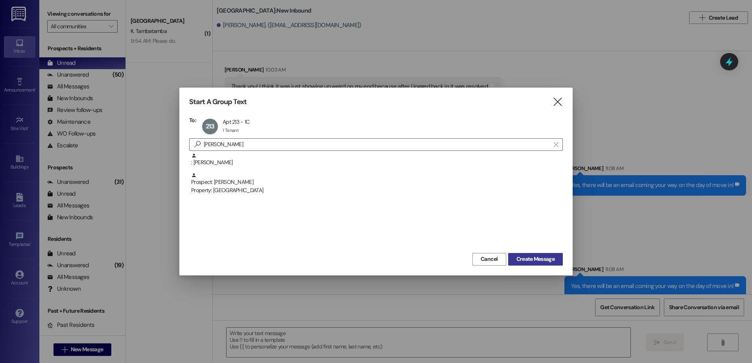
click at [539, 262] on span "Create Message" at bounding box center [535, 259] width 38 height 8
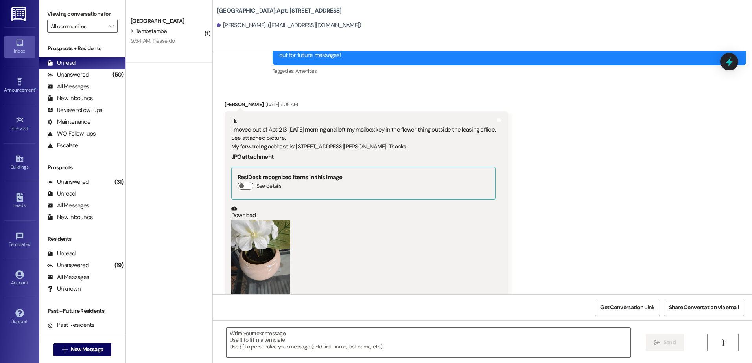
scroll to position [3223, 0]
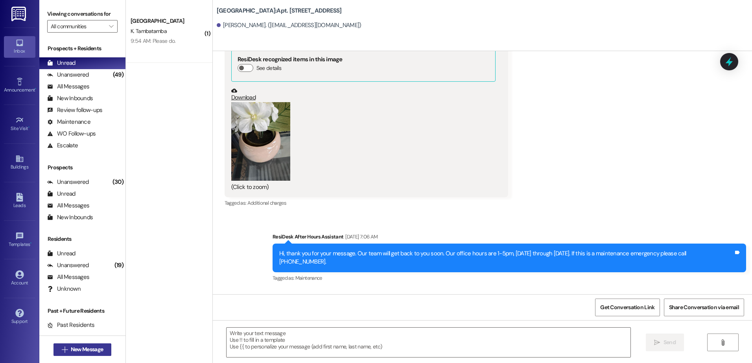
click at [63, 348] on icon "" at bounding box center [65, 350] width 6 height 6
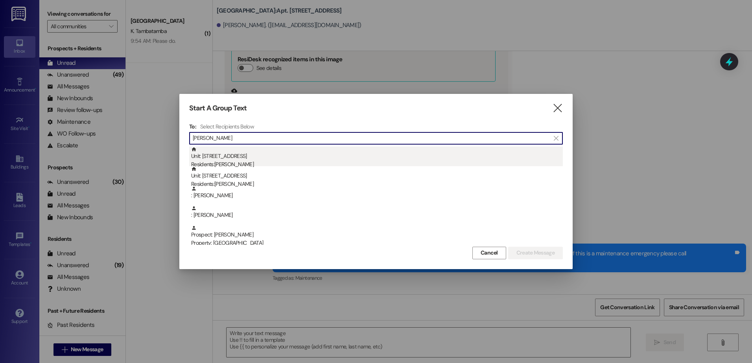
type input "[PERSON_NAME]"
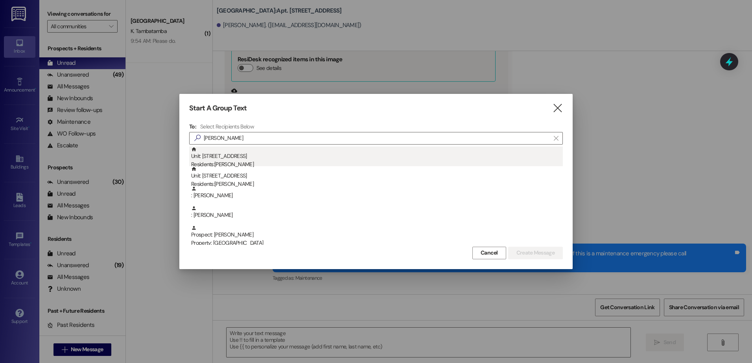
click at [257, 159] on div "Unit: 203 - 1 [GEOGRAPHIC_DATA] Residents: [PERSON_NAME]" at bounding box center [376, 158] width 371 height 22
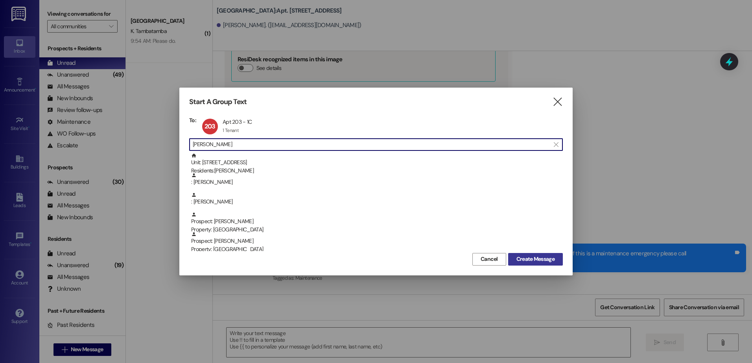
click at [520, 259] on span "Create Message" at bounding box center [535, 259] width 38 height 8
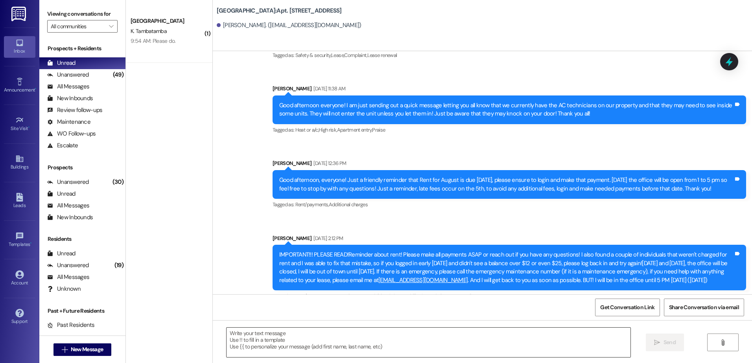
scroll to position [14787, 0]
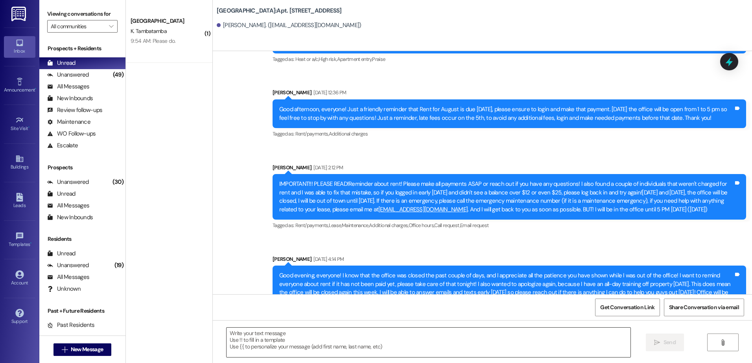
click at [295, 342] on textarea at bounding box center [427, 342] width 403 height 29
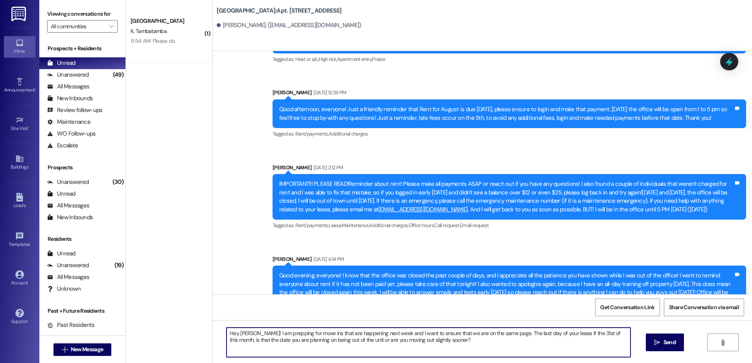
type textarea "Hey [PERSON_NAME]! I am prepping for move ins that are happening next week and …"
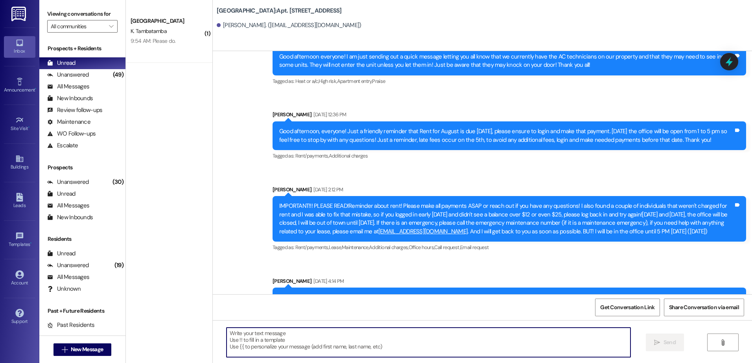
scroll to position [14850, 0]
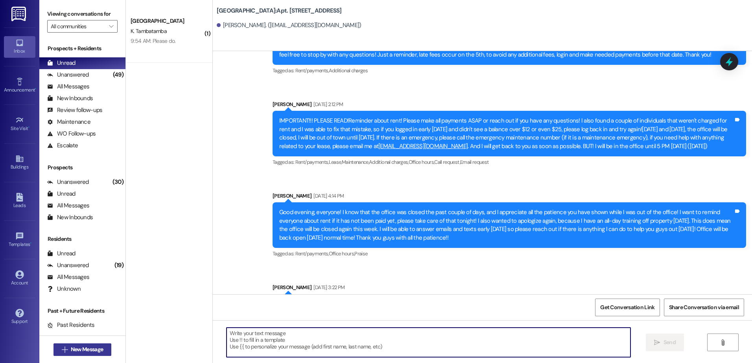
click at [87, 344] on button " New Message" at bounding box center [82, 350] width 58 height 13
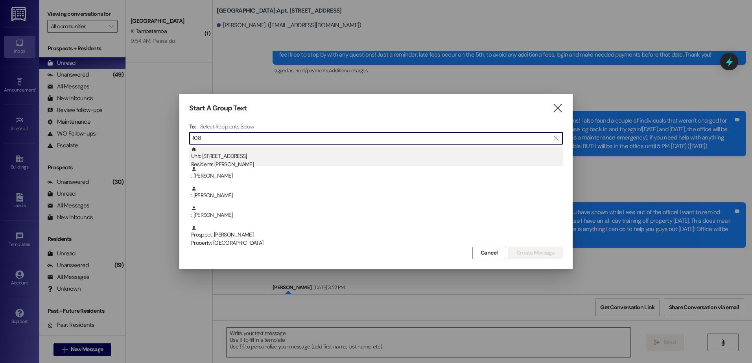
type input "108"
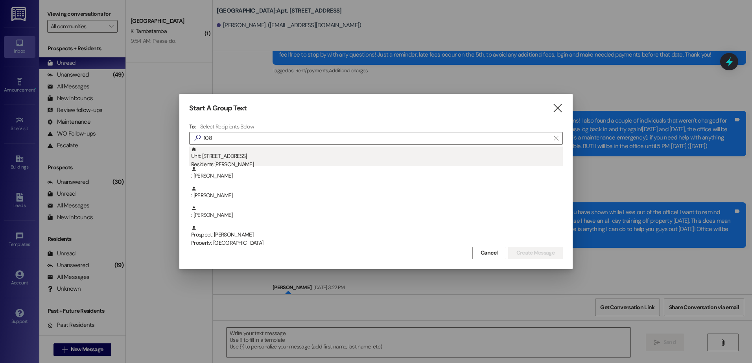
click at [273, 162] on div "Residents: [PERSON_NAME]" at bounding box center [376, 164] width 371 height 8
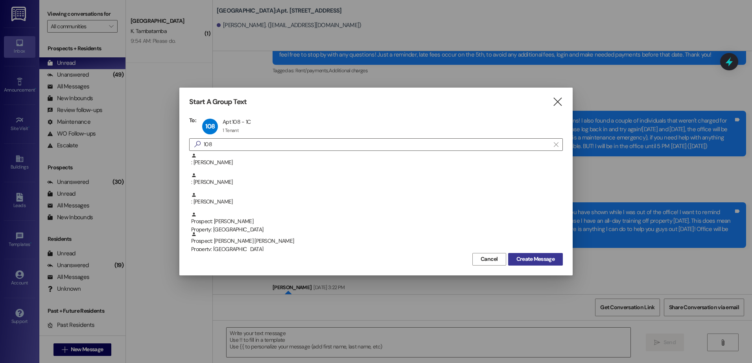
click at [525, 259] on span "Create Message" at bounding box center [535, 259] width 38 height 8
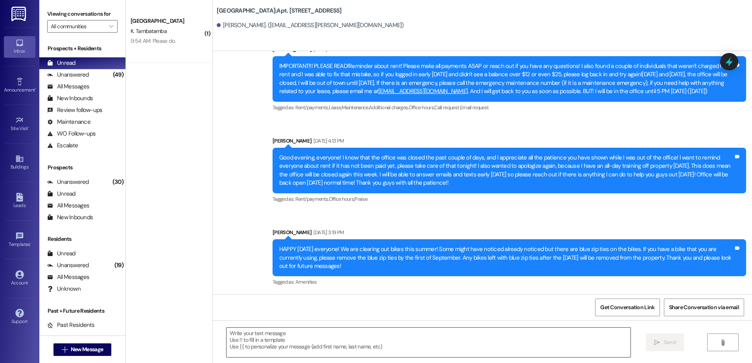
scroll to position [6746, 0]
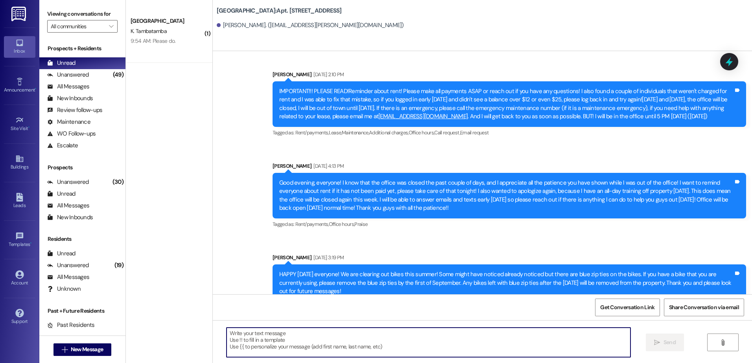
click at [315, 343] on textarea at bounding box center [427, 342] width 403 height 29
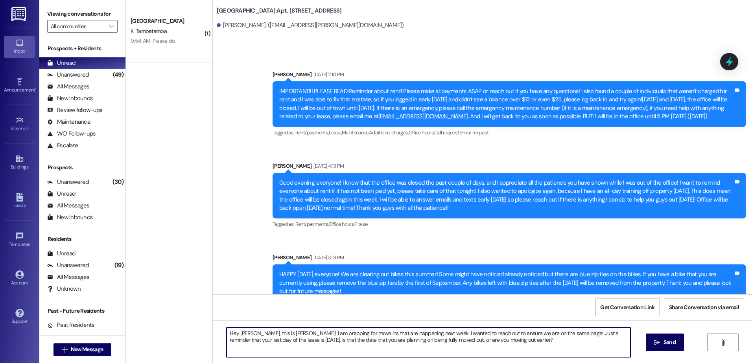
type textarea "Hey [PERSON_NAME], this is [PERSON_NAME]! I am prepping for move ins that are h…"
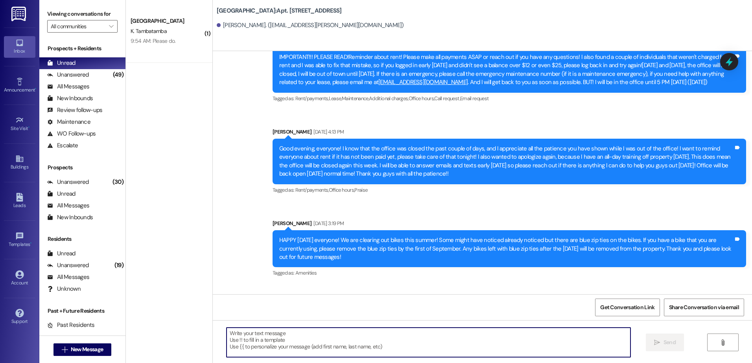
scroll to position [6809, 0]
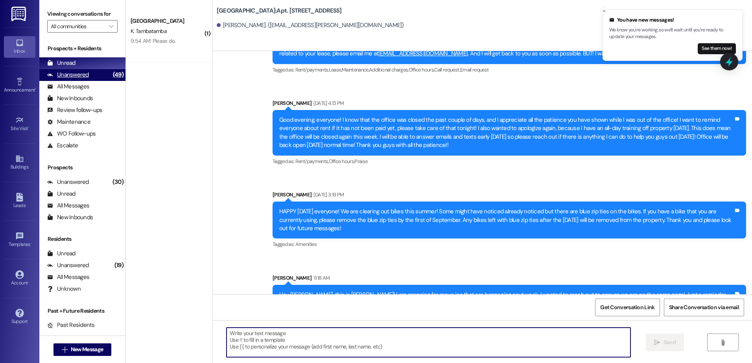
click at [59, 73] on div "Unanswered" at bounding box center [68, 75] width 42 height 8
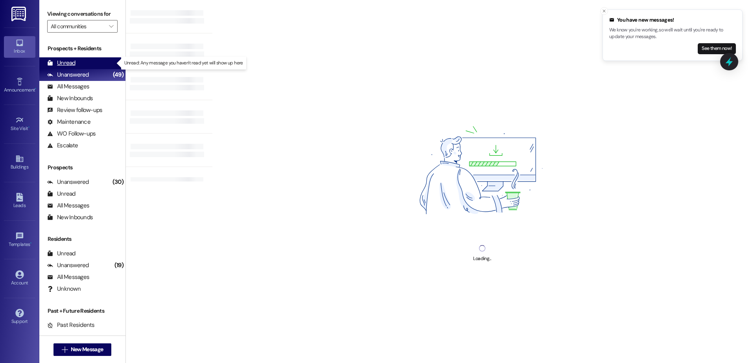
click at [66, 64] on div "Unread" at bounding box center [61, 63] width 28 height 8
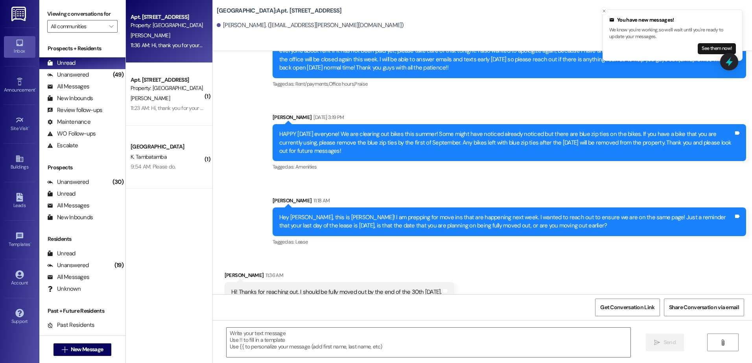
scroll to position [6953, 0]
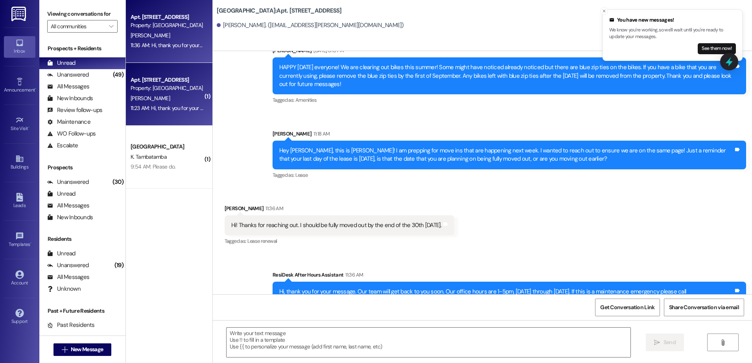
click at [161, 113] on div "11:23 AM: Hi, thank you for your message. Our team will get back to you soon. O…" at bounding box center [167, 108] width 74 height 10
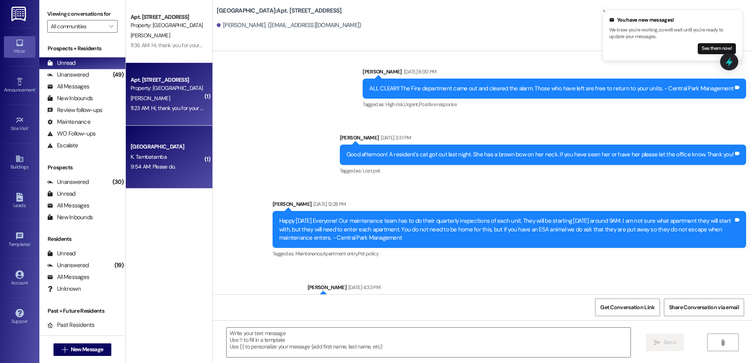
scroll to position [14985, 0]
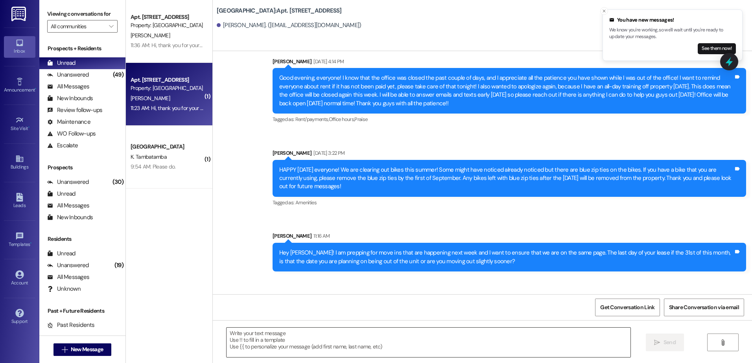
click at [322, 340] on textarea at bounding box center [427, 342] width 403 height 29
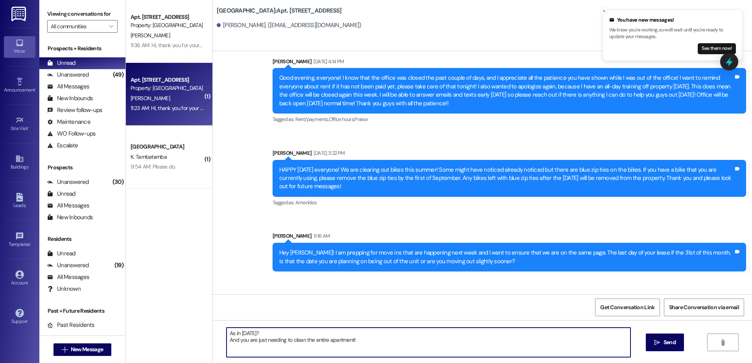
type textarea "As in [DATE]? And you are just needing to clean the entire apartment!"
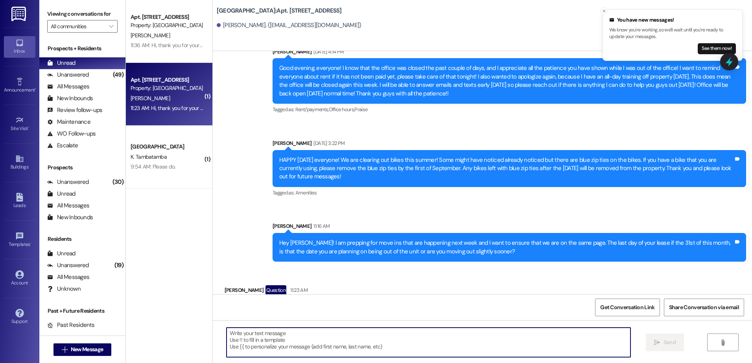
scroll to position [15047, 0]
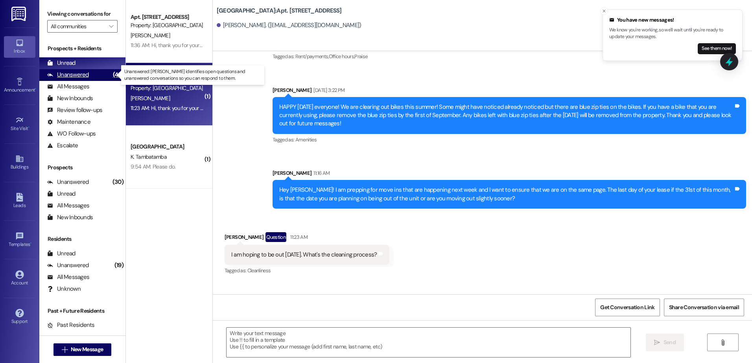
click at [82, 76] on div "Unanswered" at bounding box center [68, 75] width 42 height 8
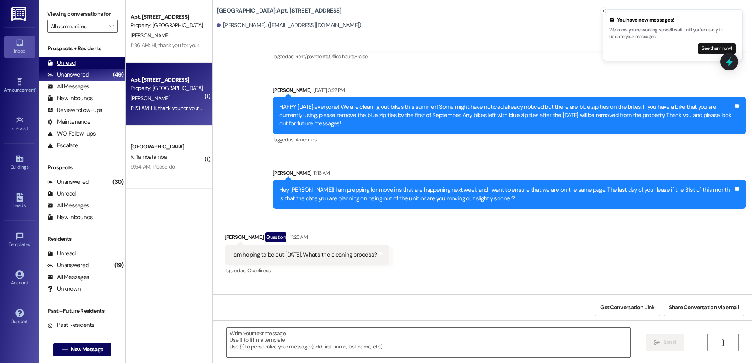
click at [79, 66] on div "Unread (0)" at bounding box center [82, 63] width 86 height 12
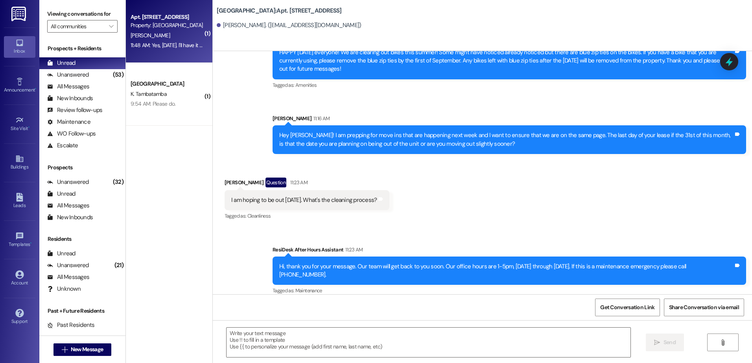
scroll to position [15102, 0]
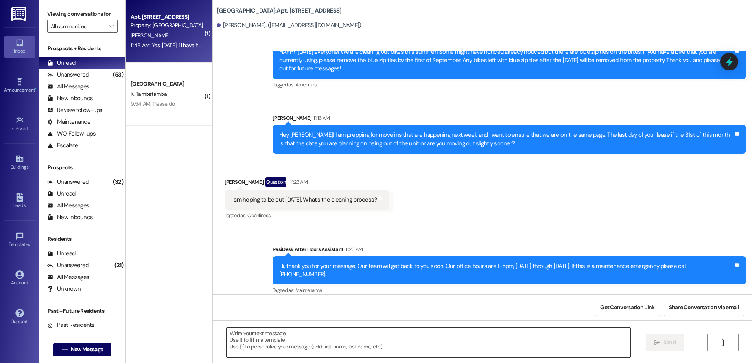
drag, startPoint x: 259, startPoint y: 342, endPoint x: 253, endPoint y: 344, distance: 6.7
click at [259, 342] on textarea at bounding box center [427, 342] width 403 height 29
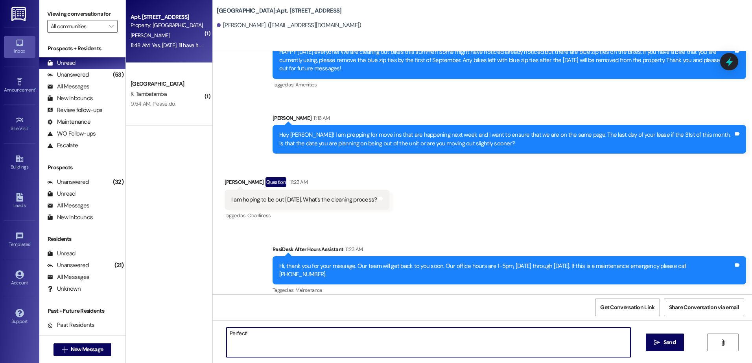
type textarea "Perfect!"
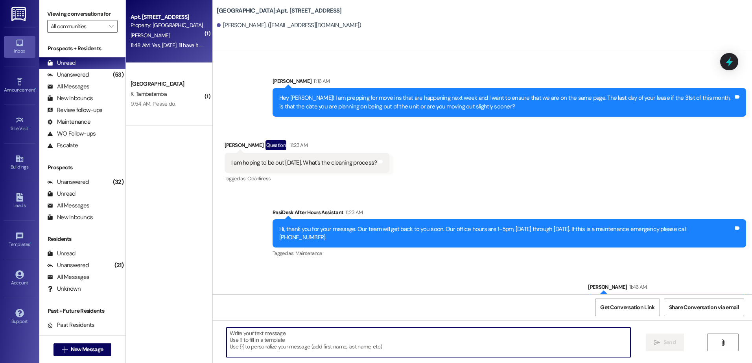
scroll to position [15157, 0]
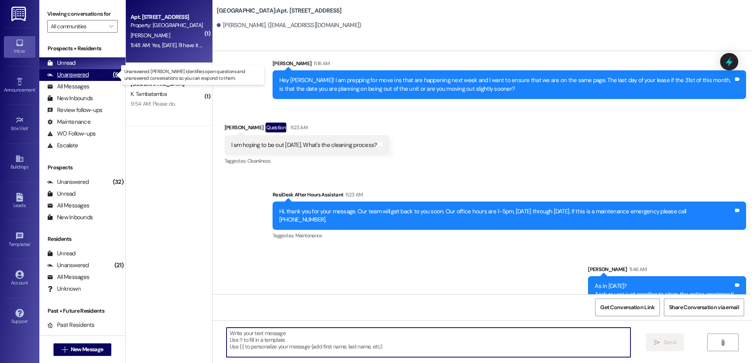
click at [54, 74] on div "Unanswered" at bounding box center [68, 75] width 42 height 8
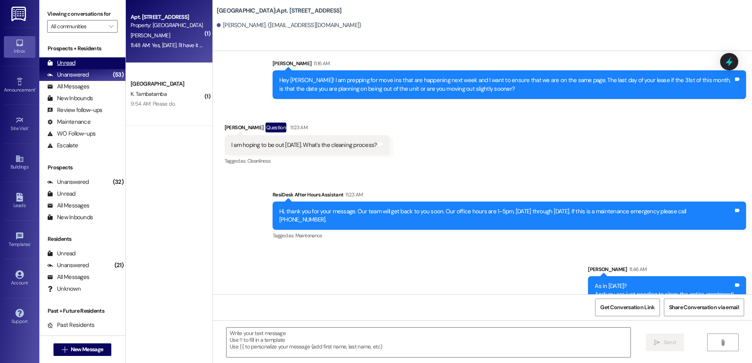
click at [61, 59] on div "Unread" at bounding box center [61, 63] width 28 height 8
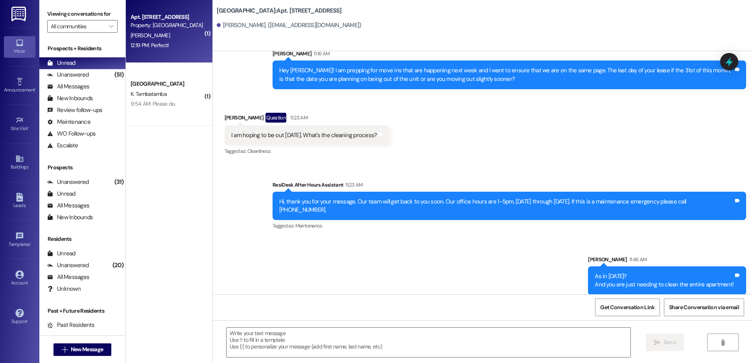
scroll to position [15168, 0]
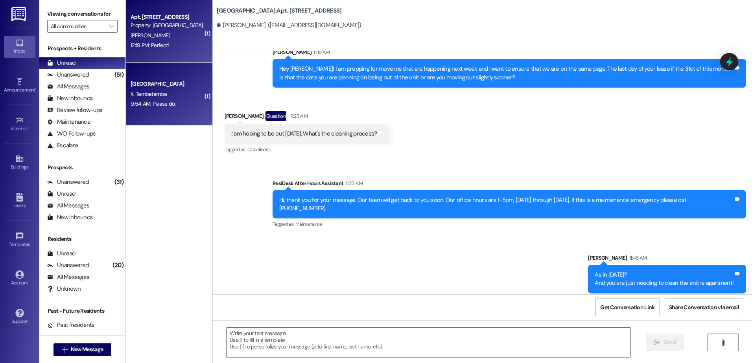
click at [134, 90] on div "K. Tambatamba" at bounding box center [167, 94] width 74 height 10
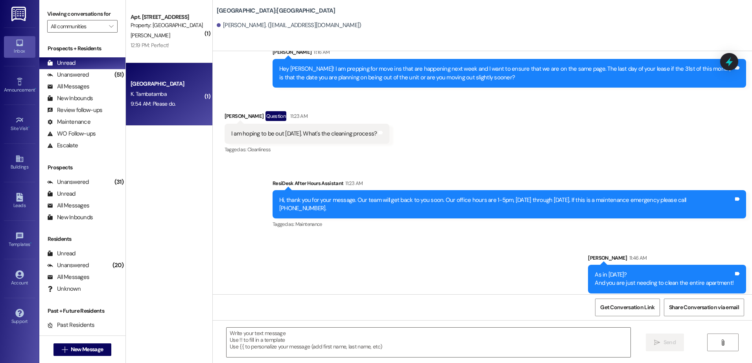
scroll to position [810, 0]
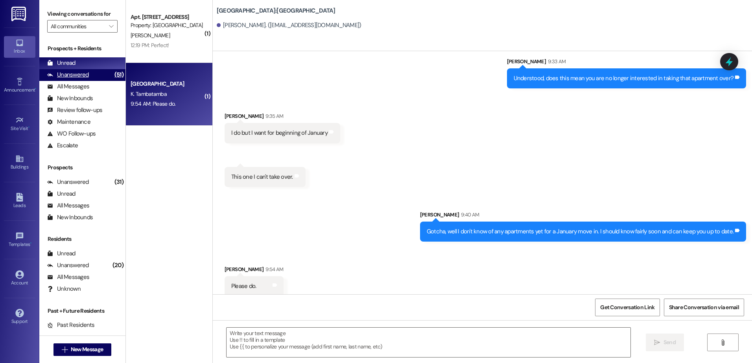
click at [99, 74] on div "Unanswered (51)" at bounding box center [82, 75] width 86 height 12
click at [97, 65] on div "Unread (0)" at bounding box center [82, 63] width 86 height 12
